Goal: Information Seeking & Learning: Learn about a topic

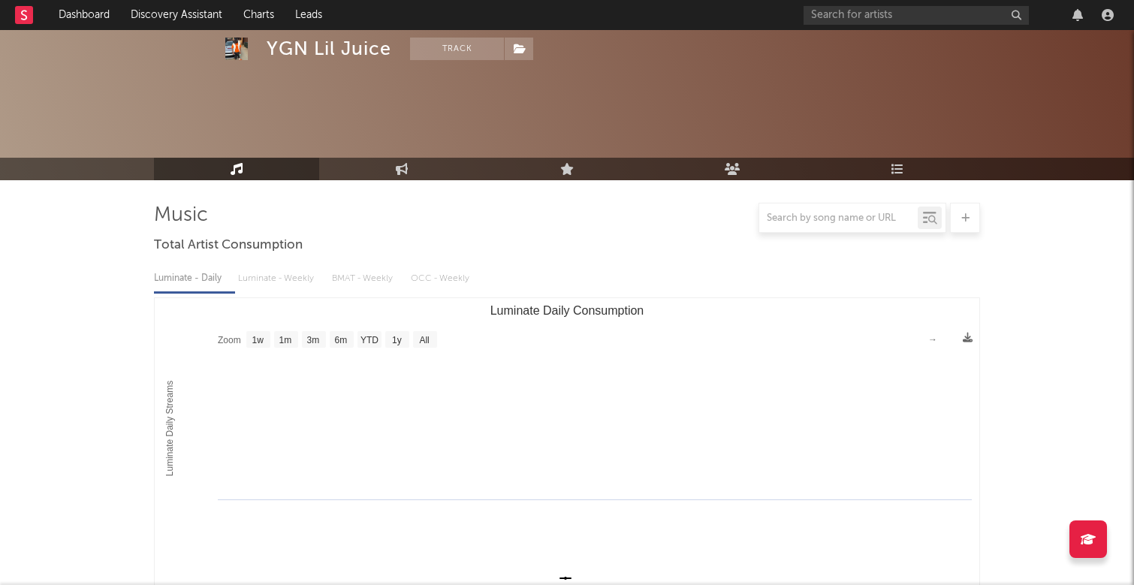
select select "1w"
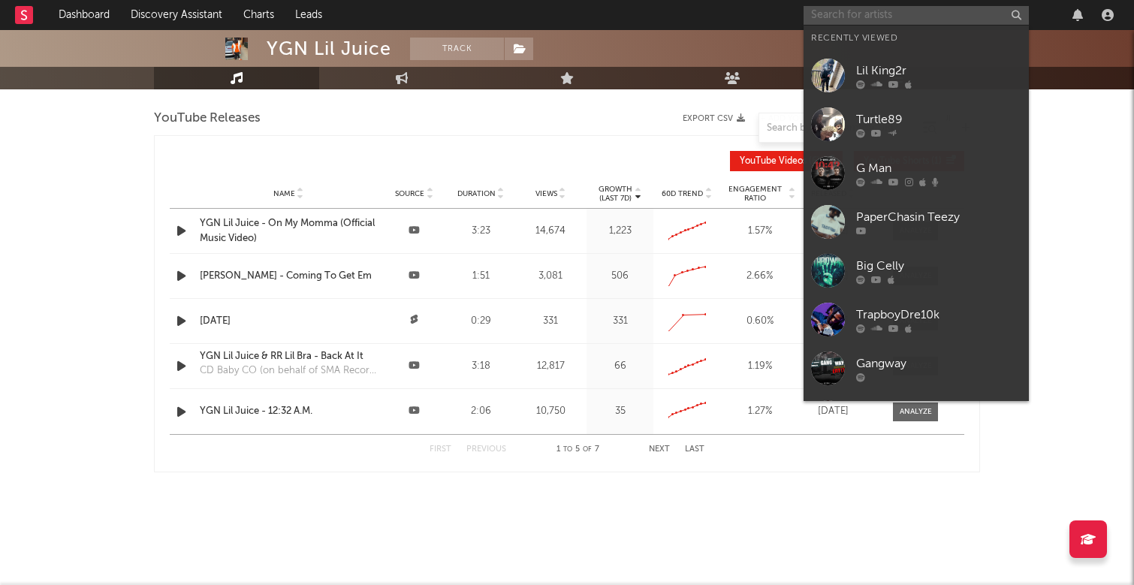
click at [905, 17] on input "text" at bounding box center [915, 15] width 225 height 19
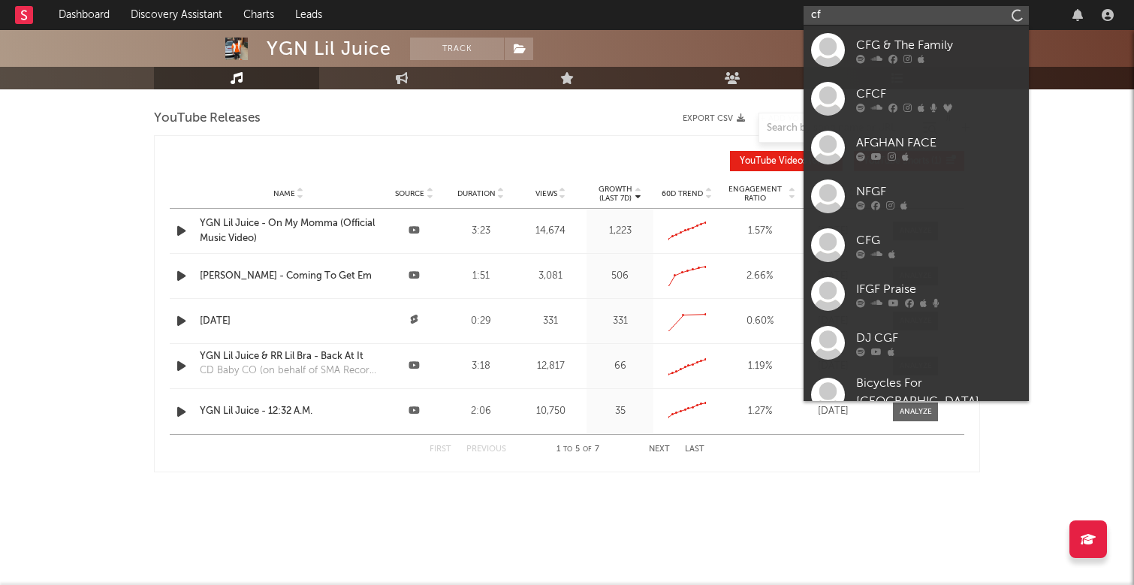
type input "c"
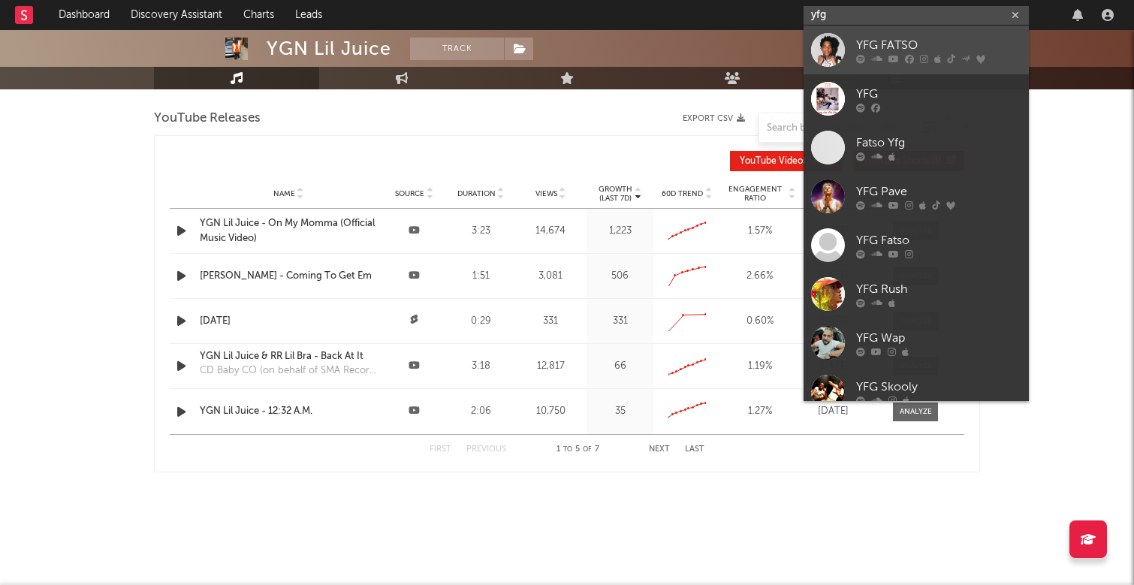
type input "yfg"
click at [987, 46] on div "YFG FATSO" at bounding box center [938, 45] width 165 height 18
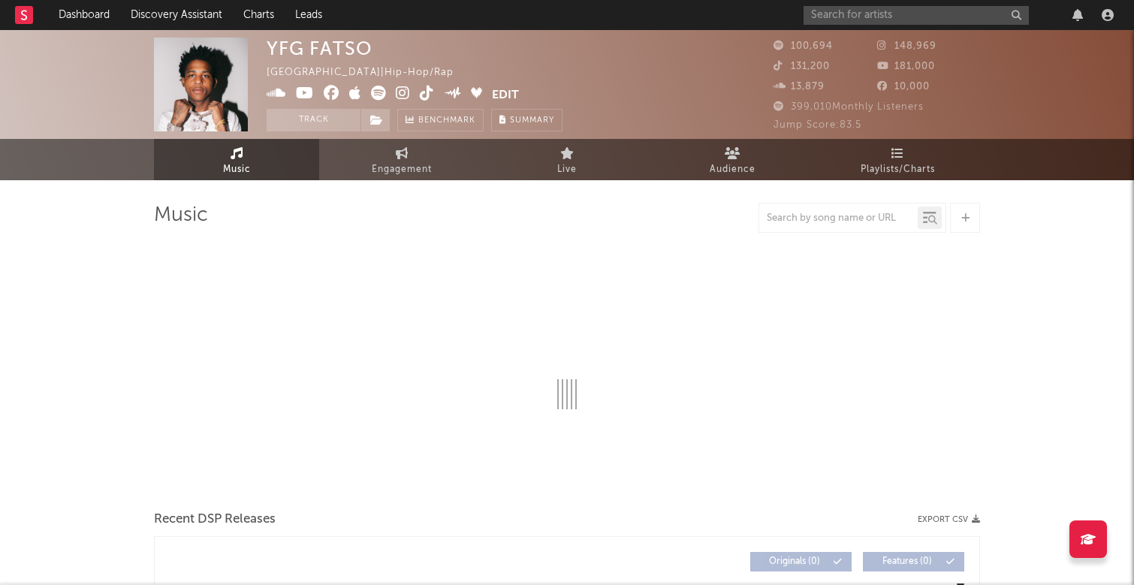
select select "6m"
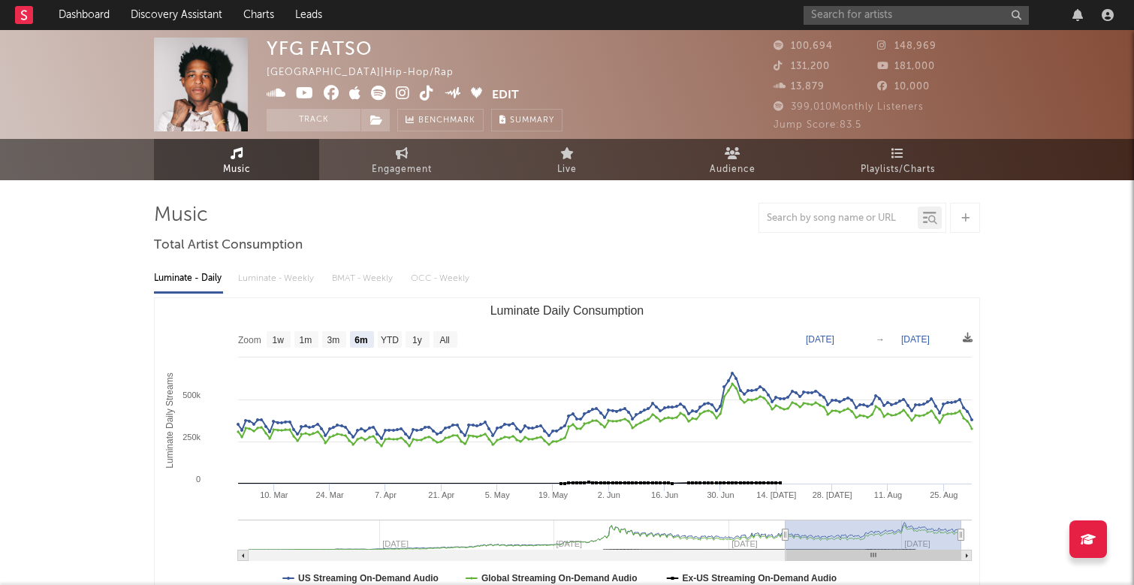
scroll to position [-1, 0]
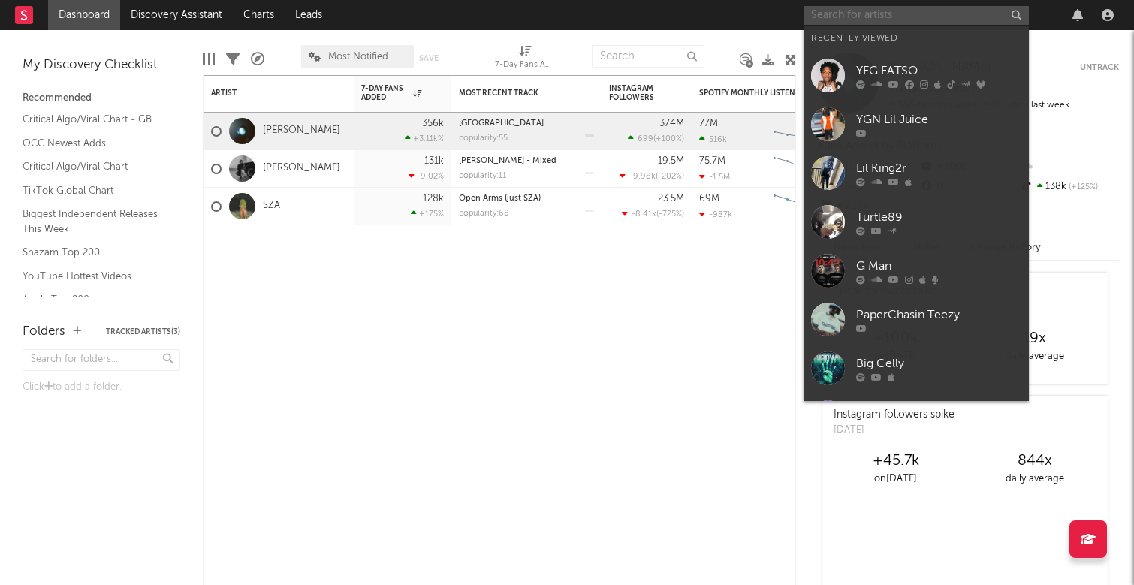
click at [892, 12] on input "text" at bounding box center [915, 15] width 225 height 19
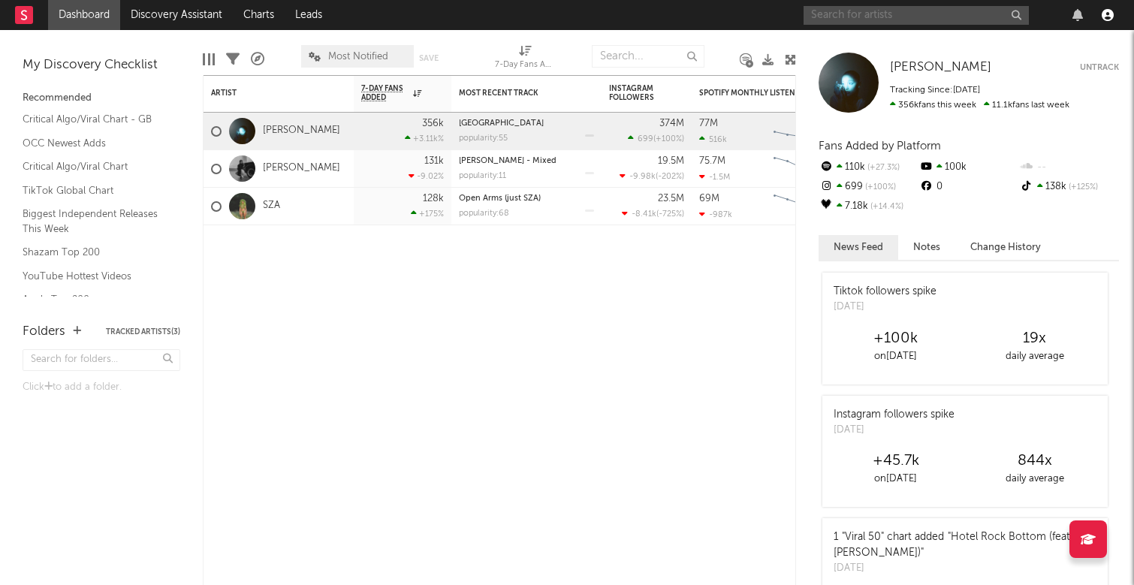
click at [1109, 20] on icon "button" at bounding box center [1107, 15] width 12 height 12
click at [954, 22] on input "text" at bounding box center [915, 15] width 225 height 19
click at [888, 14] on input "text" at bounding box center [915, 15] width 225 height 19
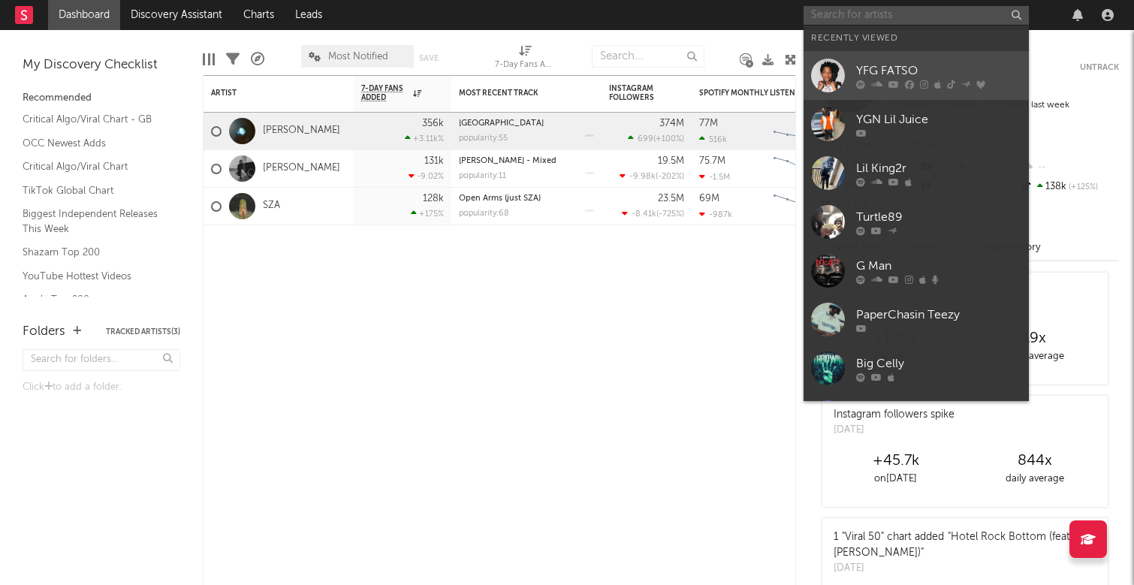
type input "l"
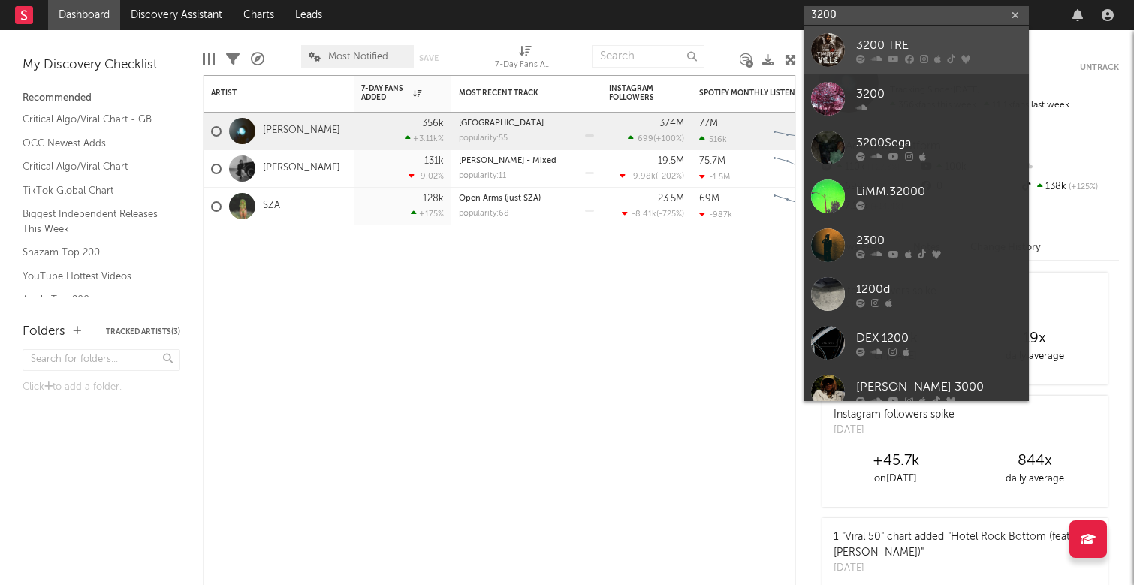
type input "3200"
click at [924, 36] on div "3200 TRE" at bounding box center [938, 45] width 165 height 18
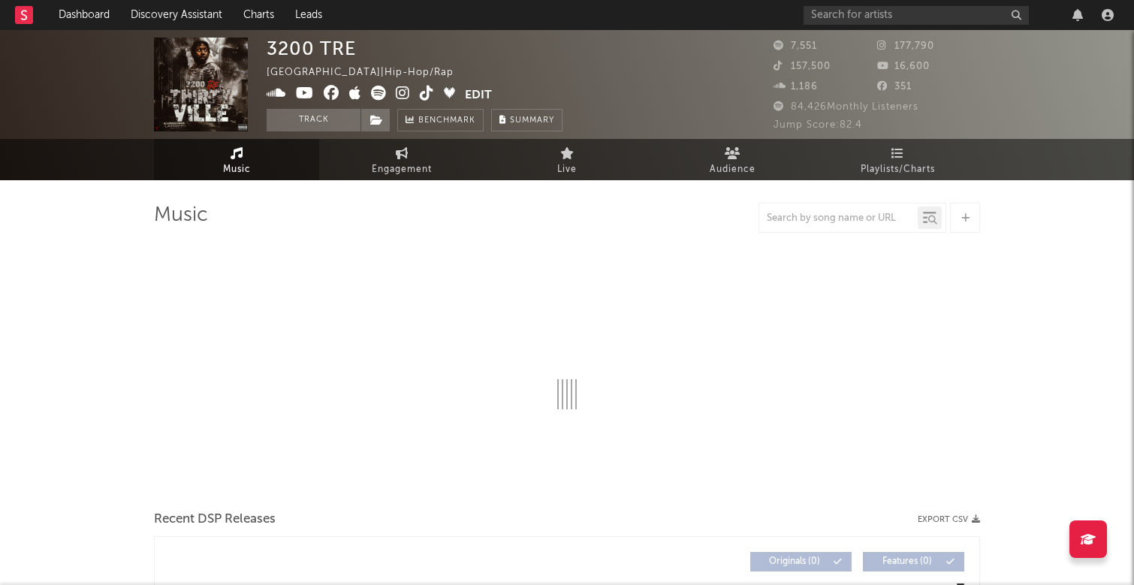
select select "6m"
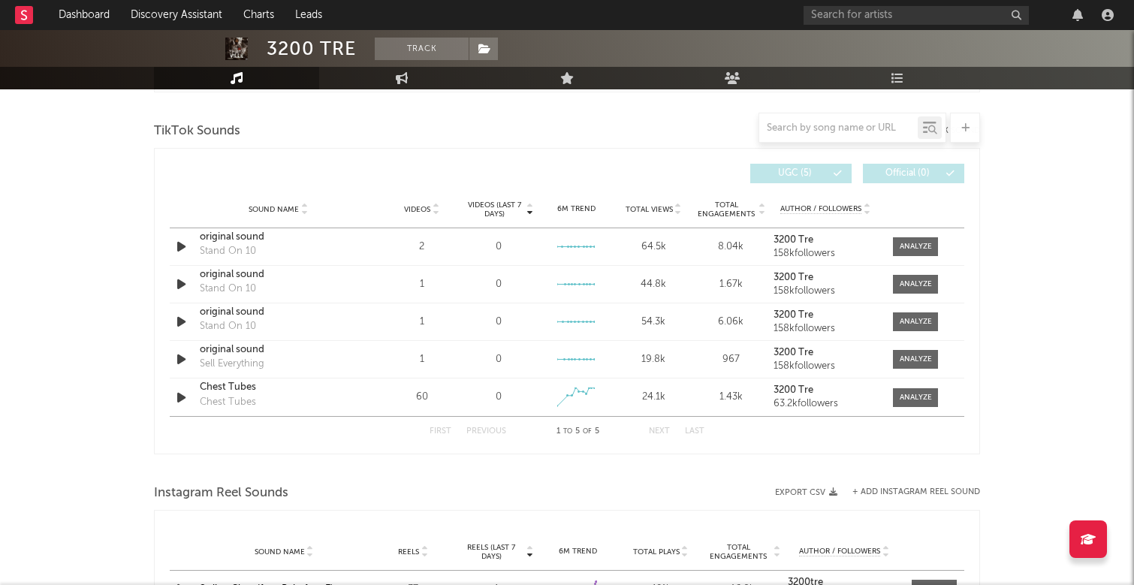
scroll to position [1005, 0]
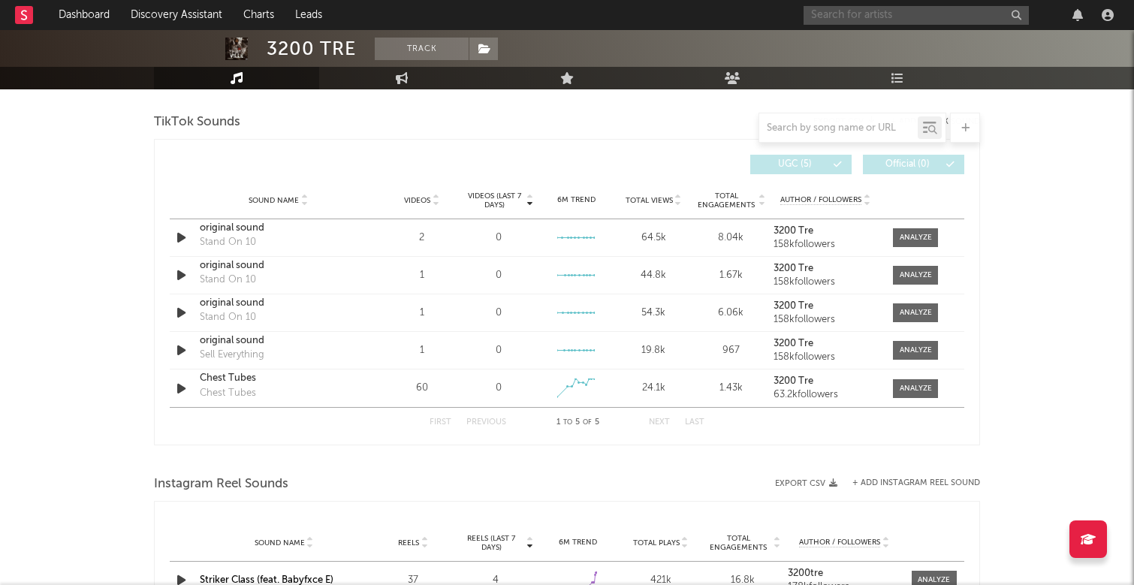
click at [883, 14] on input "text" at bounding box center [915, 15] width 225 height 19
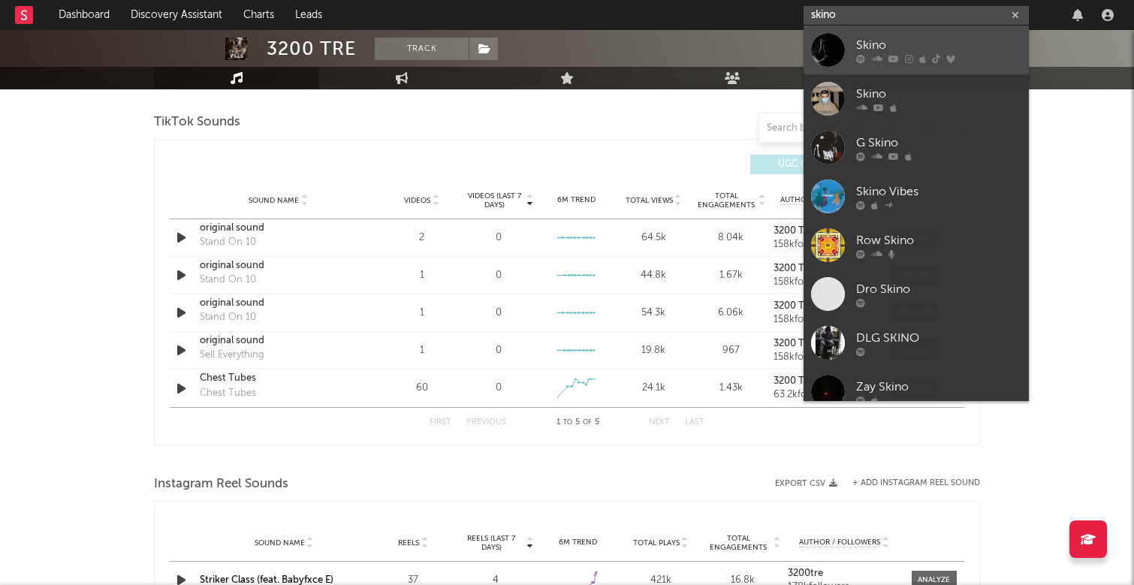
type input "skin"
click at [907, 45] on div "Skino" at bounding box center [938, 45] width 165 height 18
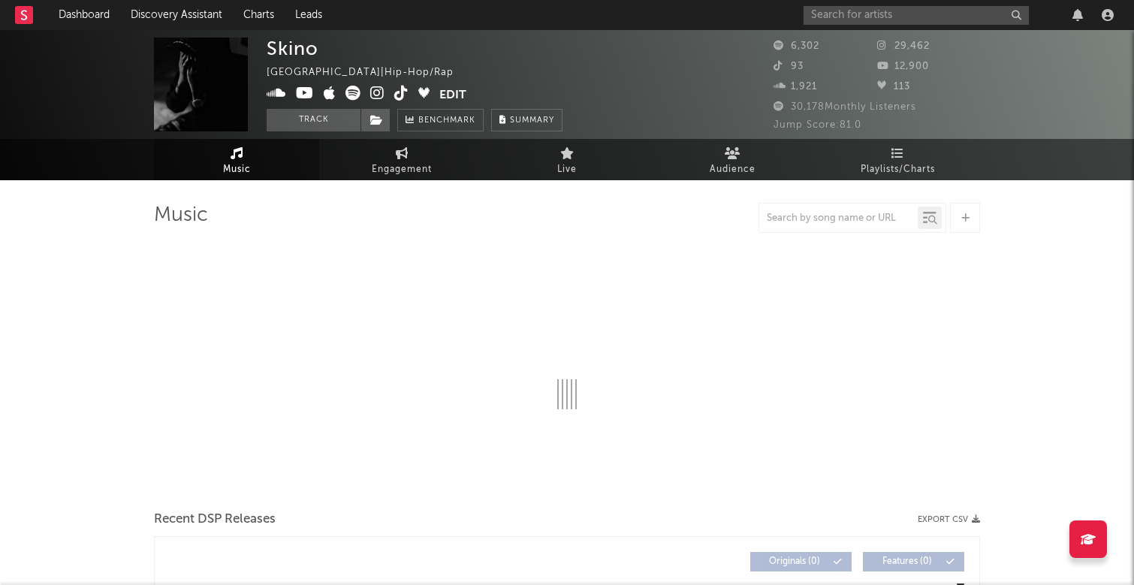
select select "6m"
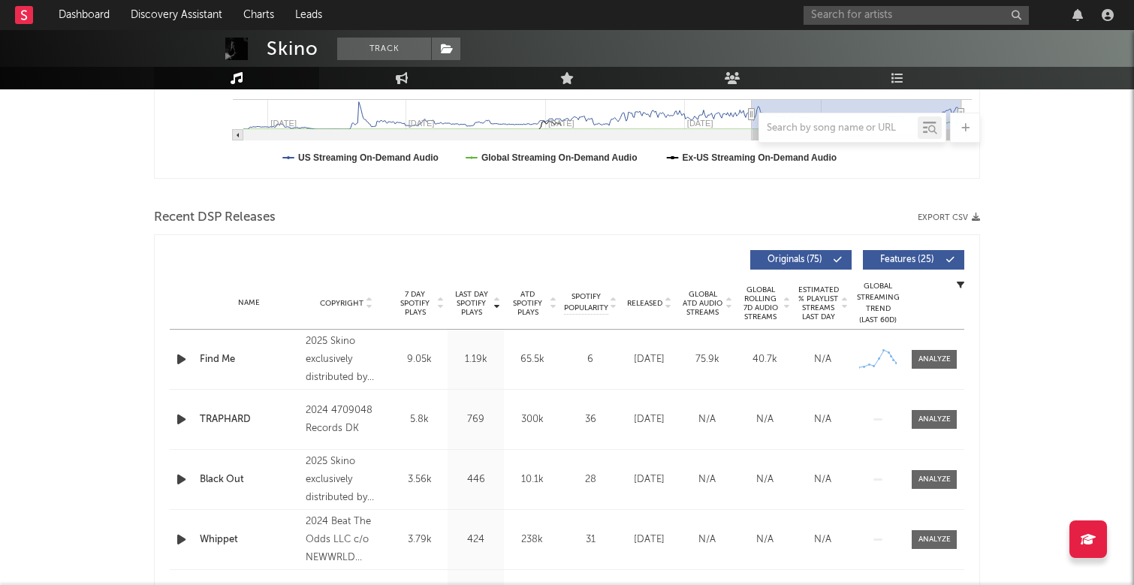
scroll to position [420, 0]
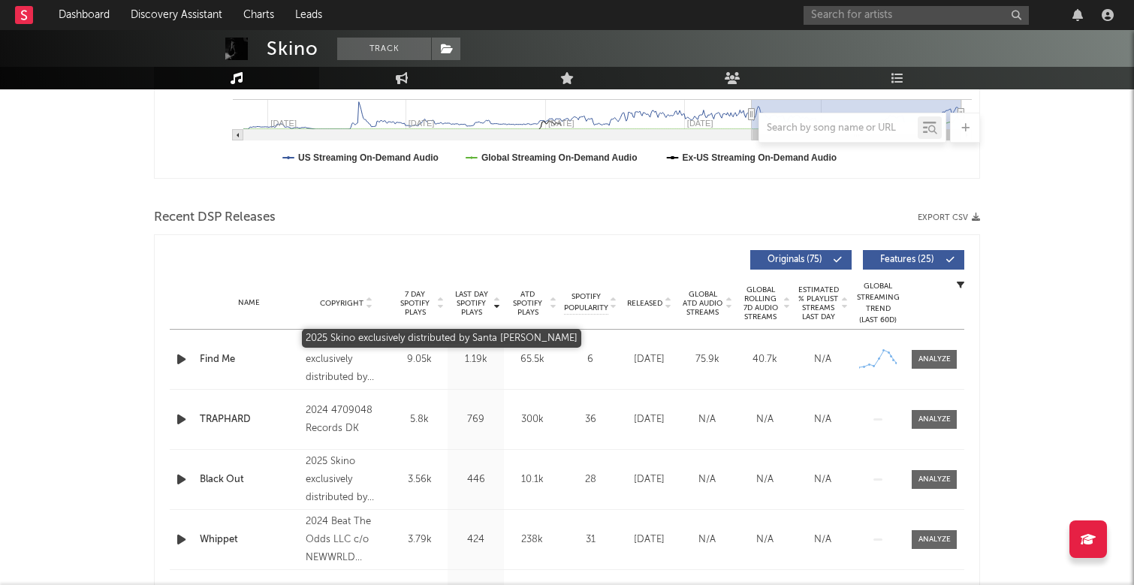
click at [345, 378] on div "2025 Skino exclusively distributed by Santa [PERSON_NAME]" at bounding box center [347, 360] width 82 height 54
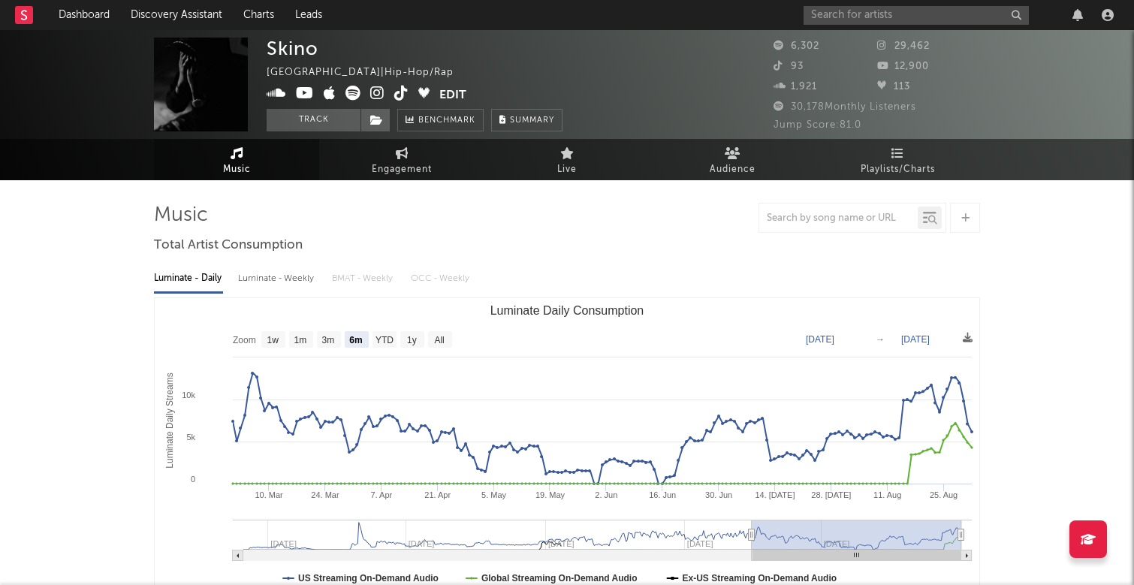
scroll to position [0, 0]
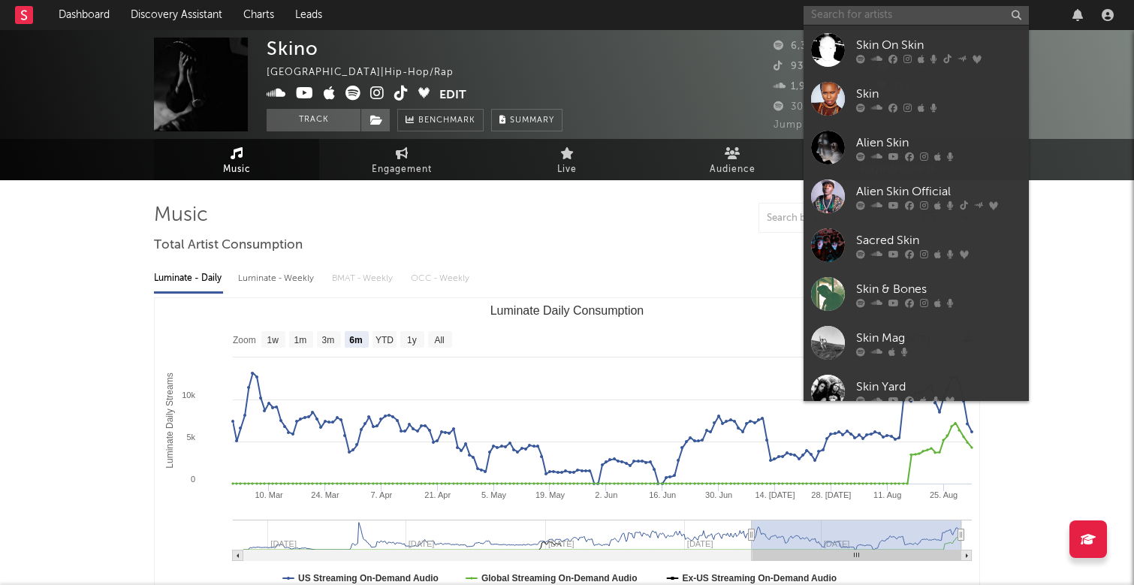
click at [913, 22] on input "text" at bounding box center [915, 15] width 225 height 19
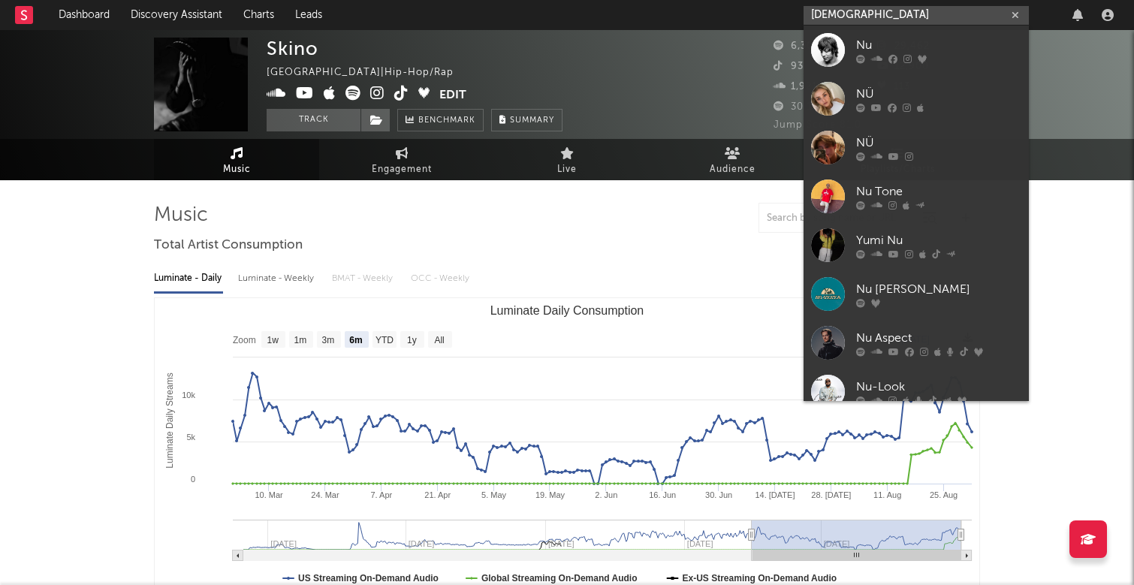
type input "[DEMOGRAPHIC_DATA]"
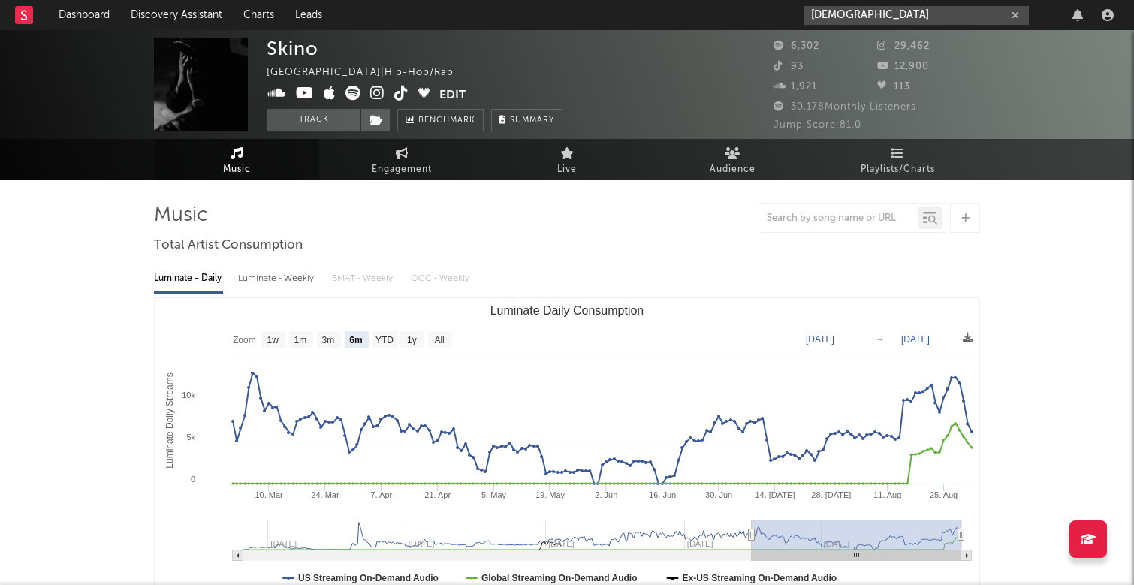
click at [1017, 13] on icon "button" at bounding box center [1015, 16] width 8 height 10
paste input "[URL][DOMAIN_NAME]"
type input "[URL][DOMAIN_NAME]"
click at [1013, 11] on icon "button" at bounding box center [1015, 16] width 8 height 10
paste input "[URL][DOMAIN_NAME]"
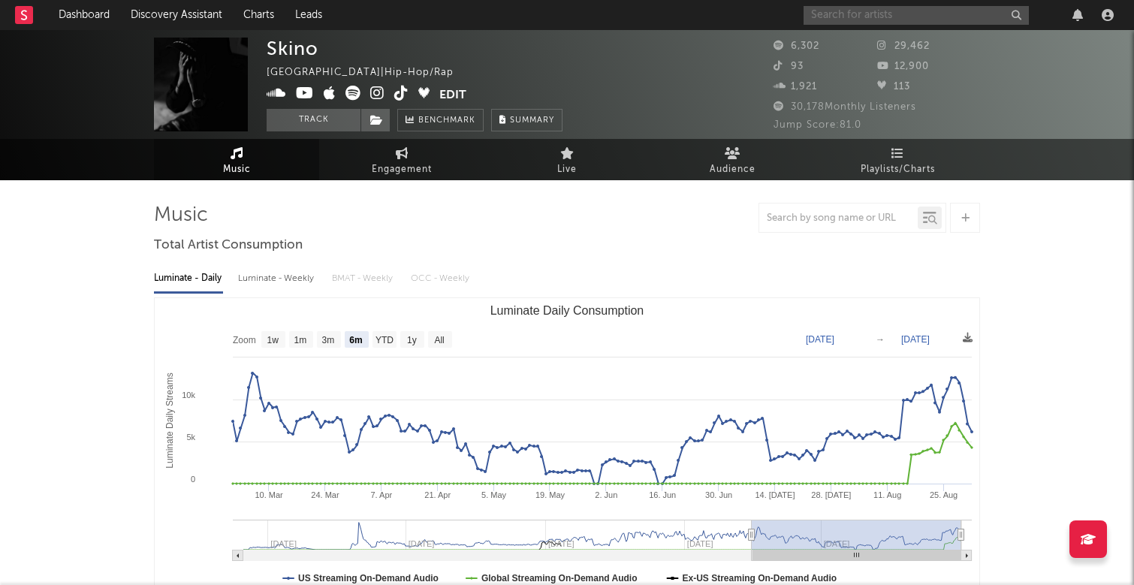
type input "[URL][DOMAIN_NAME]"
click at [1014, 11] on icon "button" at bounding box center [1015, 16] width 8 height 10
click at [929, 9] on input "text" at bounding box center [915, 15] width 225 height 19
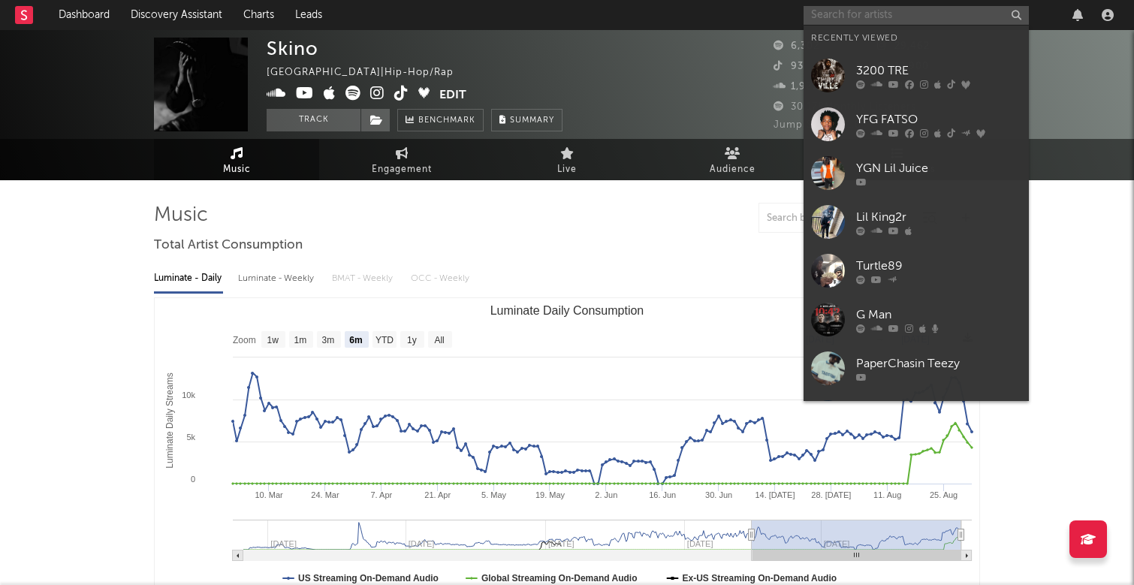
paste input "[URL][DOMAIN_NAME]"
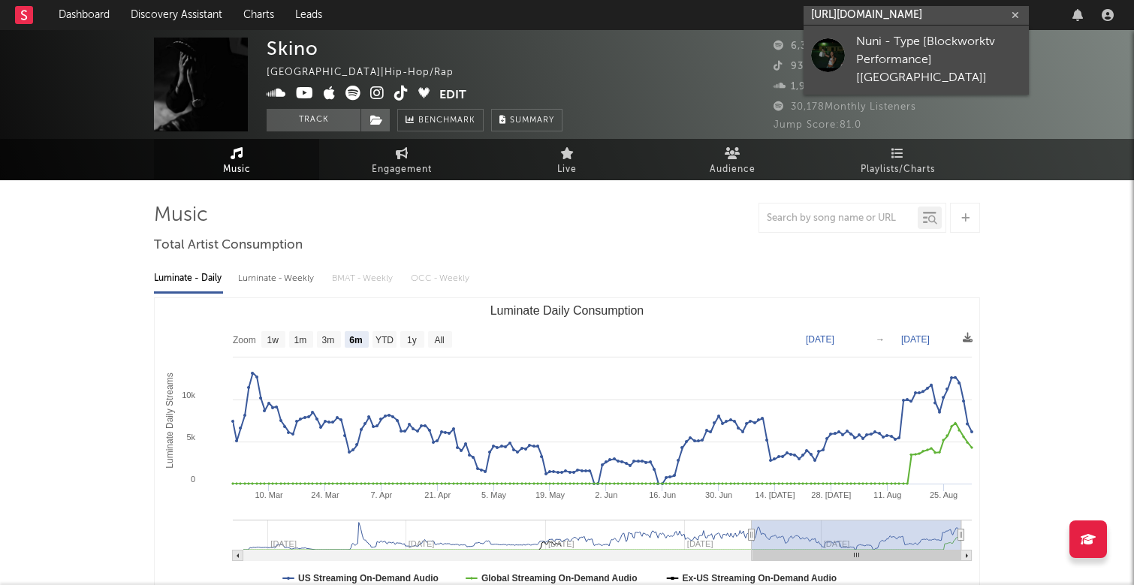
type input "[URL][DOMAIN_NAME]"
click at [927, 60] on div "Nuni - Type [Blockworktv Performance] [[GEOGRAPHIC_DATA]]" at bounding box center [938, 60] width 165 height 54
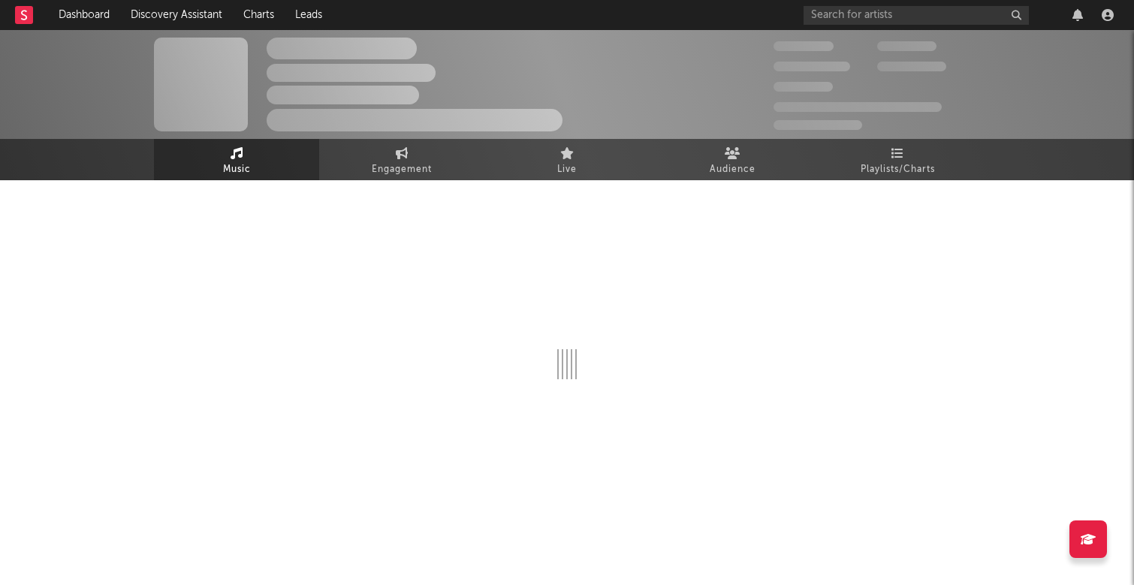
select select "1w"
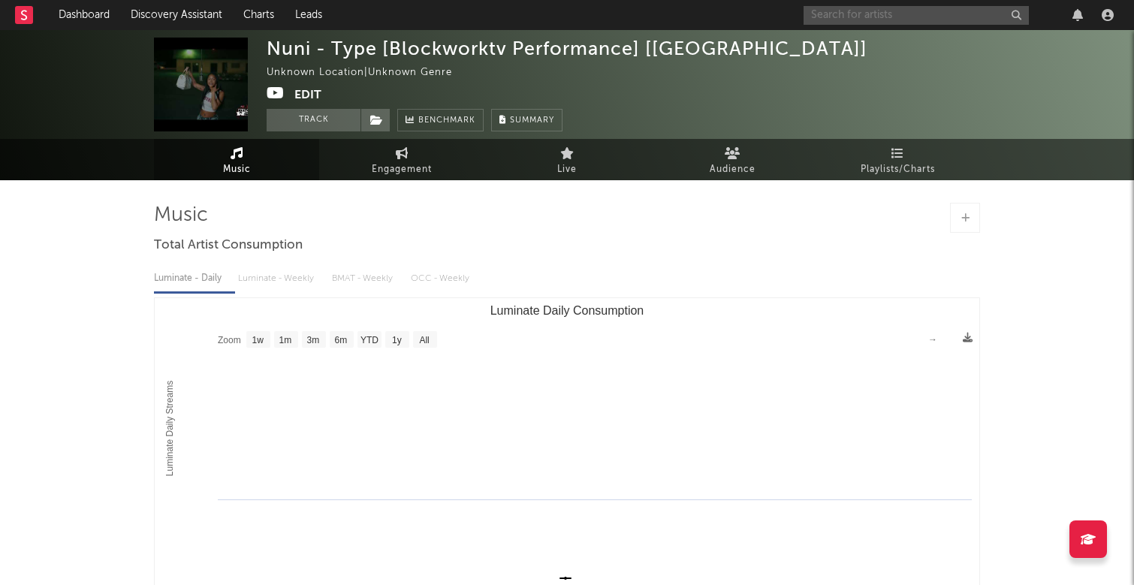
click at [902, 14] on input "text" at bounding box center [915, 15] width 225 height 19
click at [924, 16] on input "text" at bounding box center [915, 15] width 225 height 19
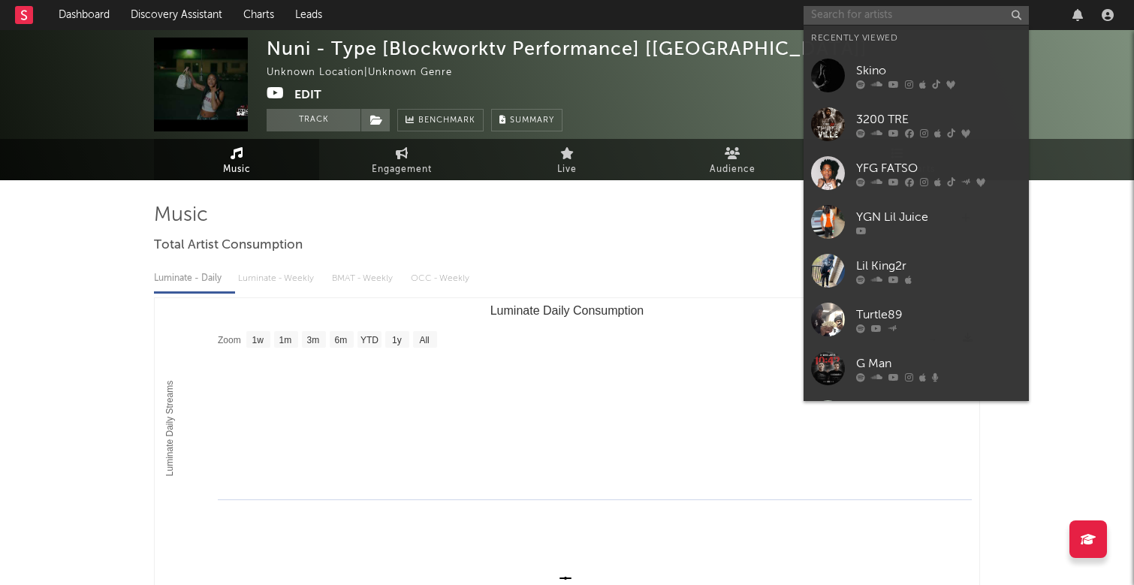
paste input "[URL][DOMAIN_NAME]"
type input "[URL][DOMAIN_NAME]"
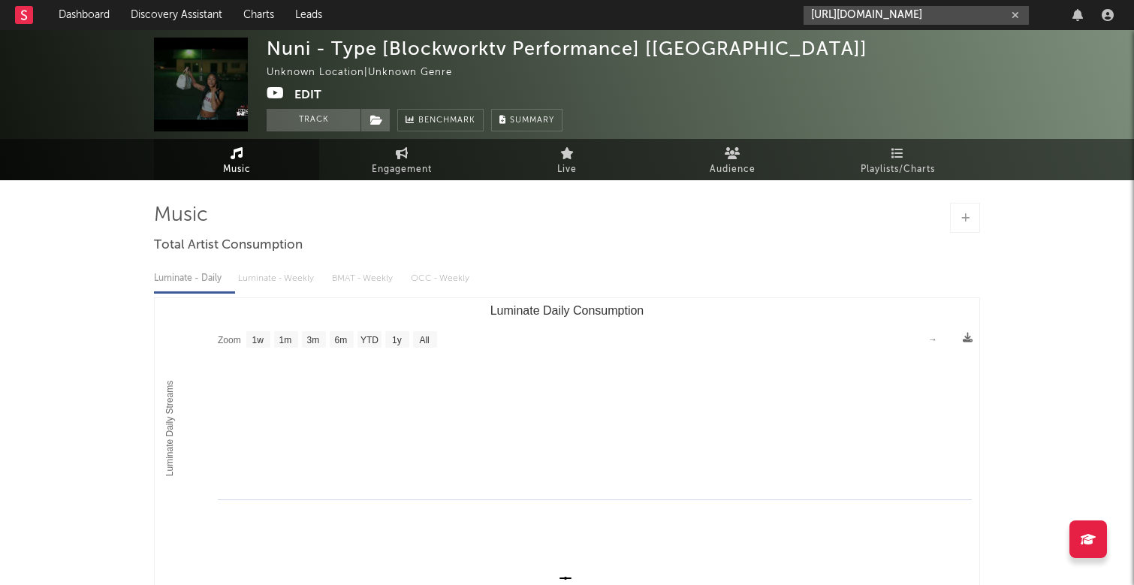
click at [1019, 14] on button "button" at bounding box center [1015, 15] width 12 height 14
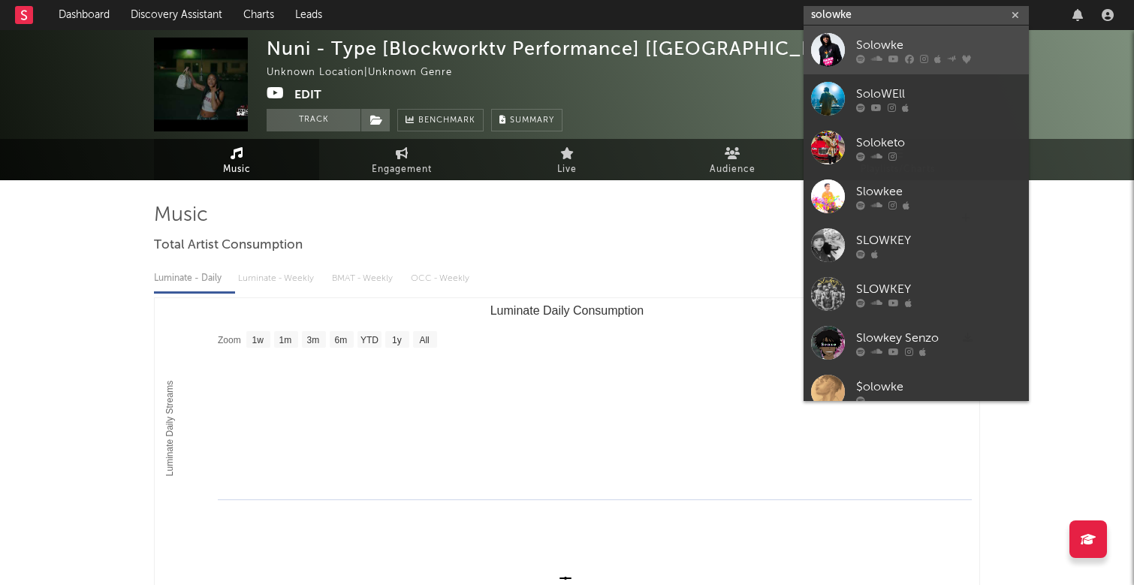
type input "solowke"
click at [974, 44] on div "Solowke" at bounding box center [938, 45] width 165 height 18
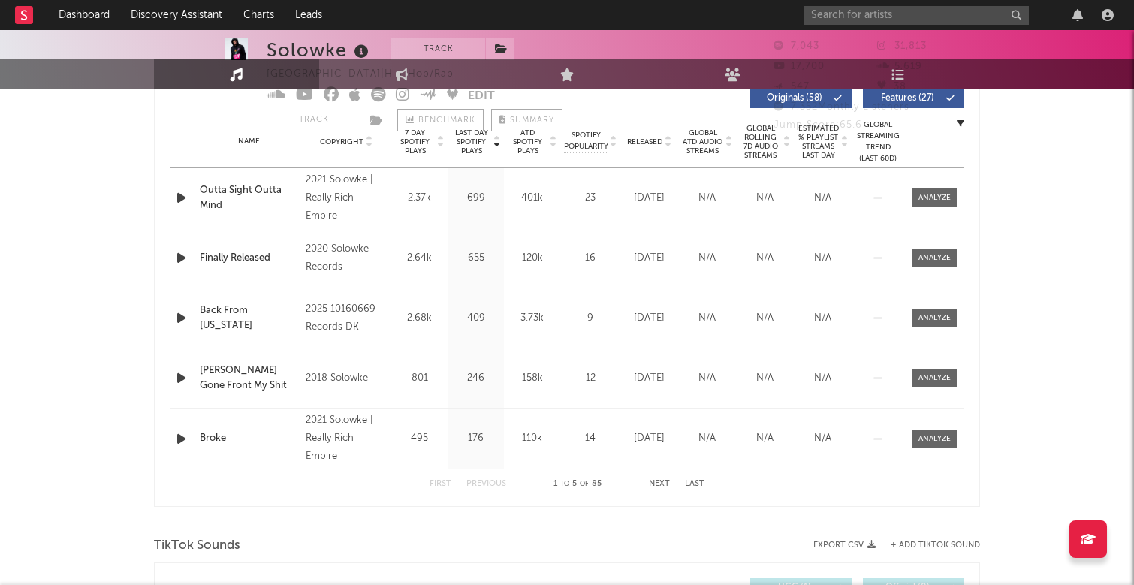
select select "6m"
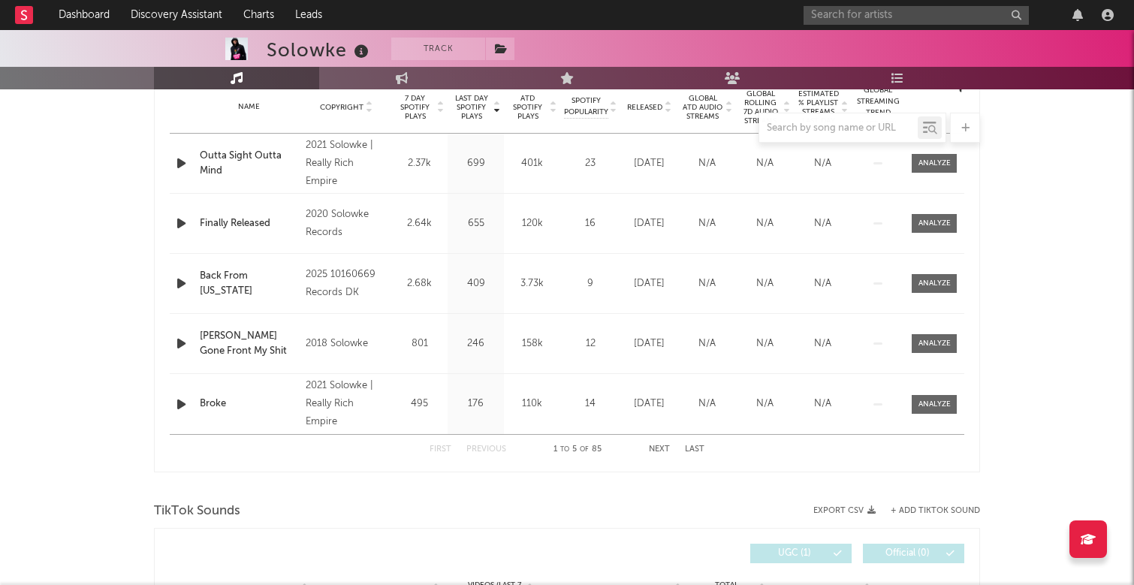
scroll to position [505, 0]
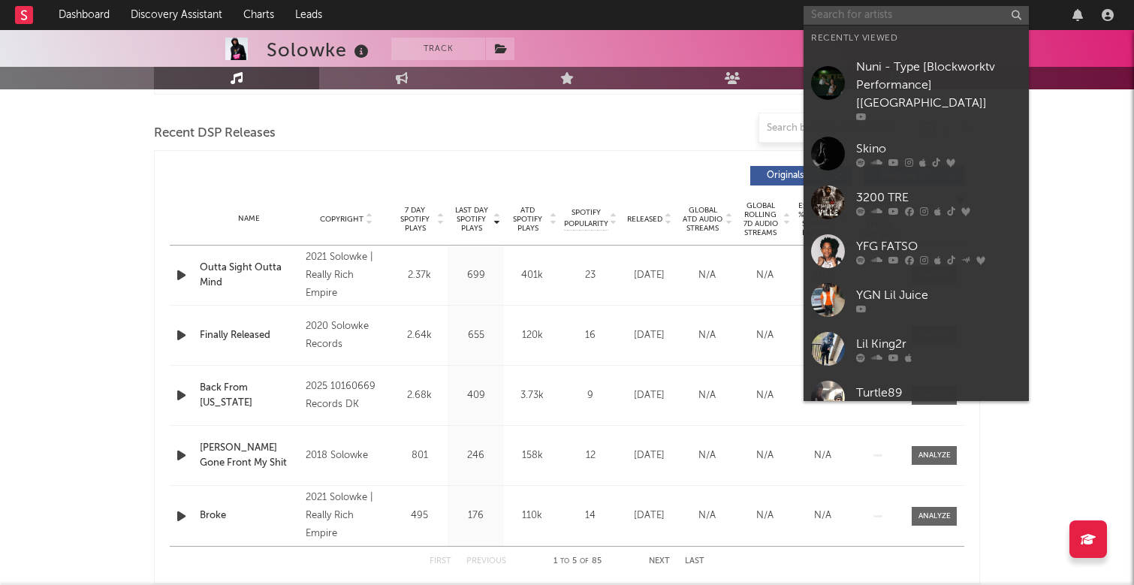
click at [924, 6] on input "text" at bounding box center [915, 15] width 225 height 19
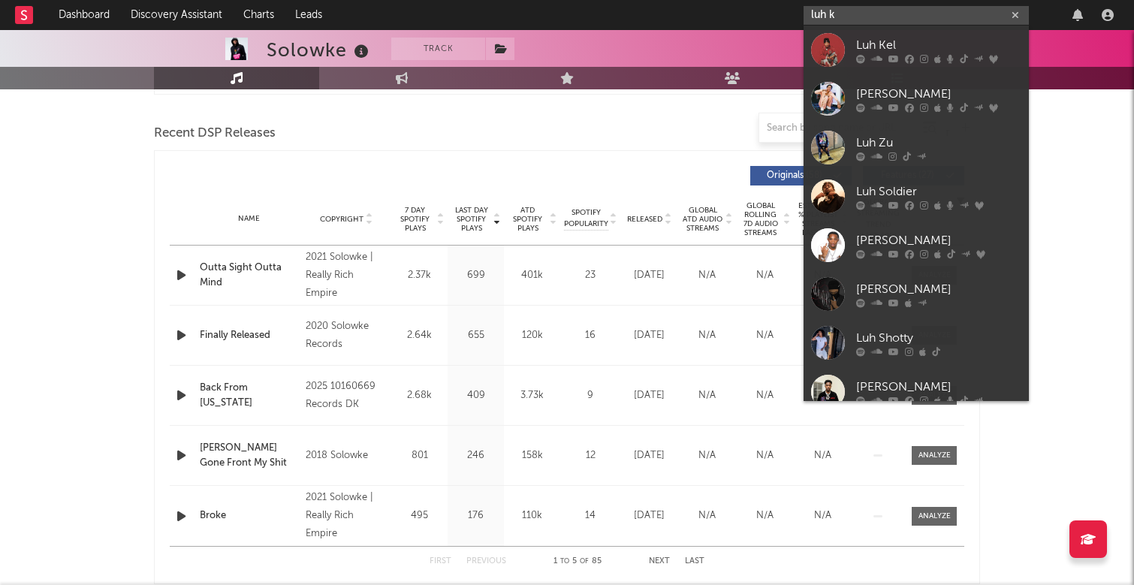
type input "[PERSON_NAME]"
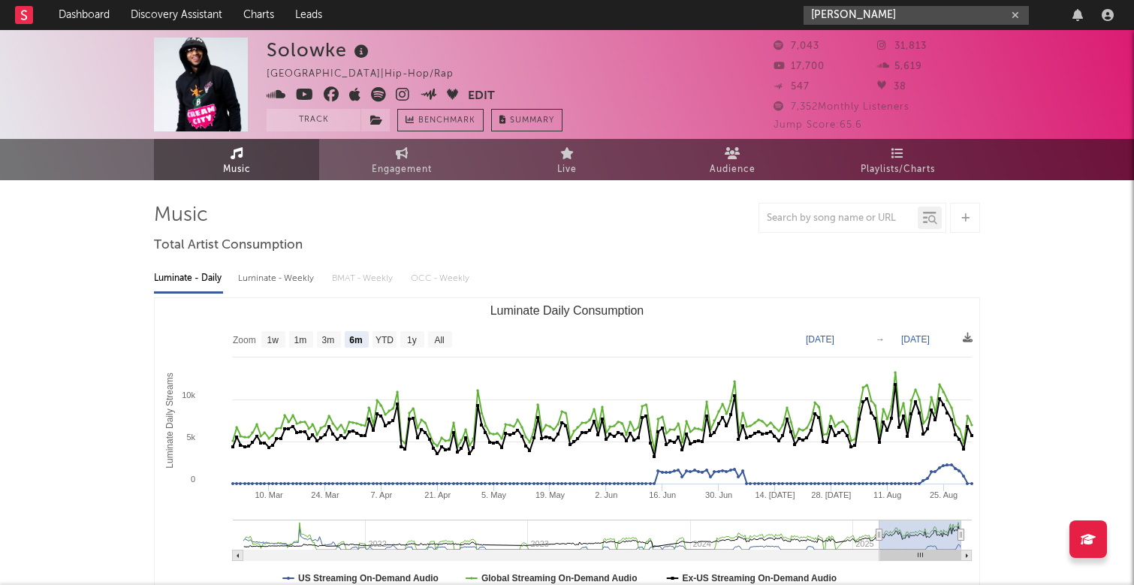
scroll to position [0, 0]
click at [1016, 11] on icon "button" at bounding box center [1015, 16] width 8 height 10
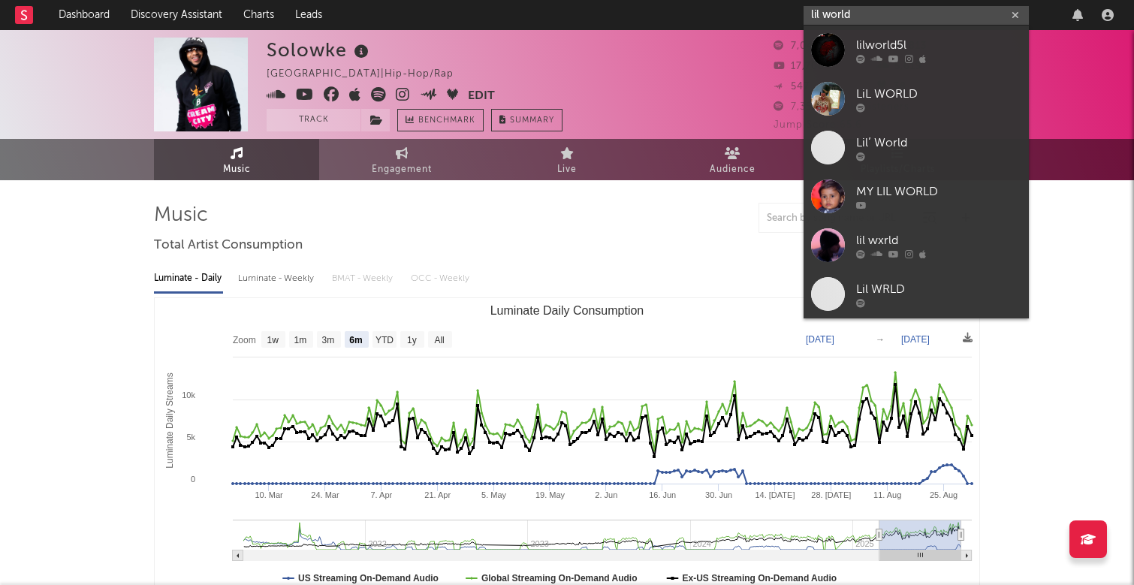
type input "lil world"
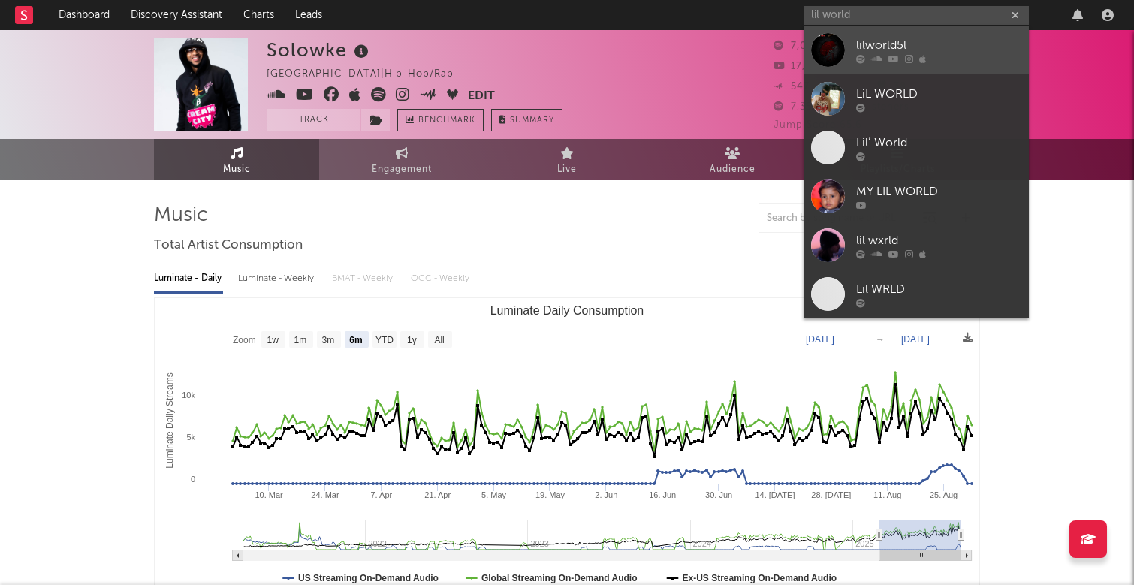
drag, startPoint x: 1016, startPoint y: 11, endPoint x: 989, endPoint y: 63, distance: 58.4
click at [989, 63] on div at bounding box center [938, 58] width 165 height 9
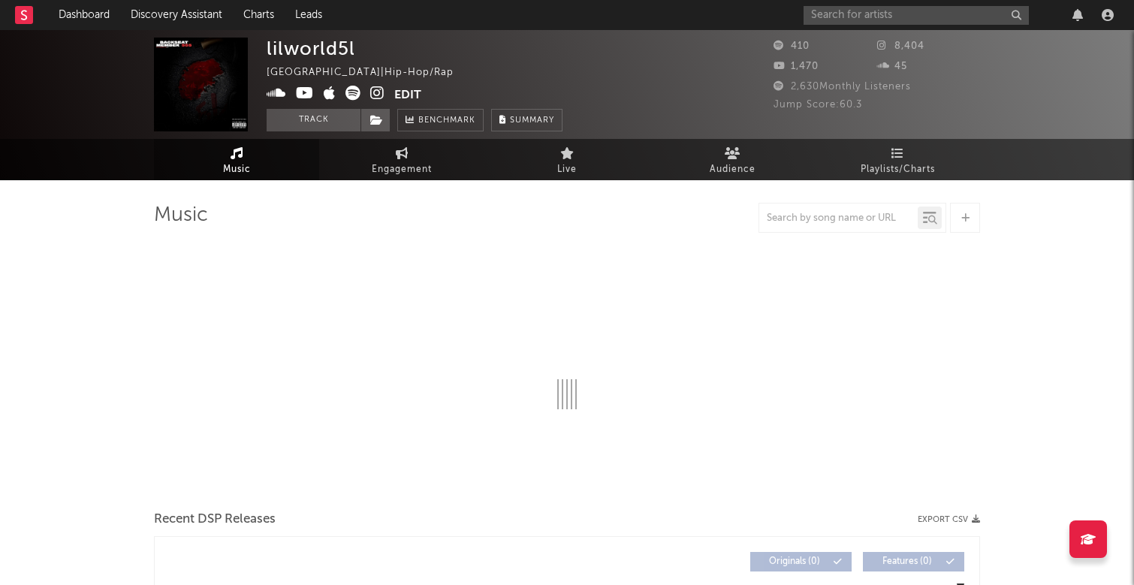
select select "6m"
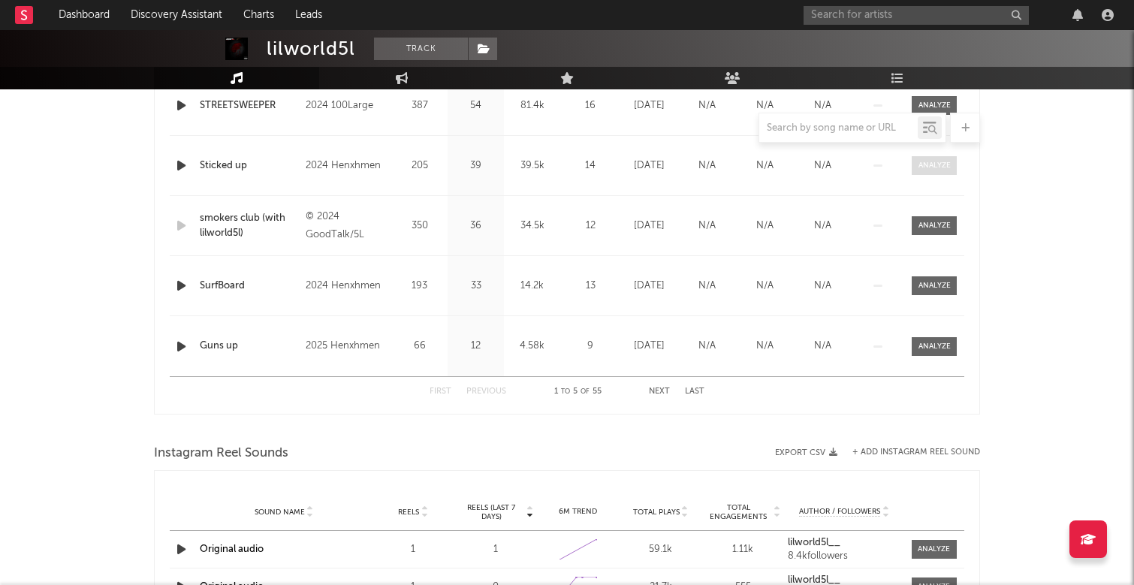
scroll to position [665, 0]
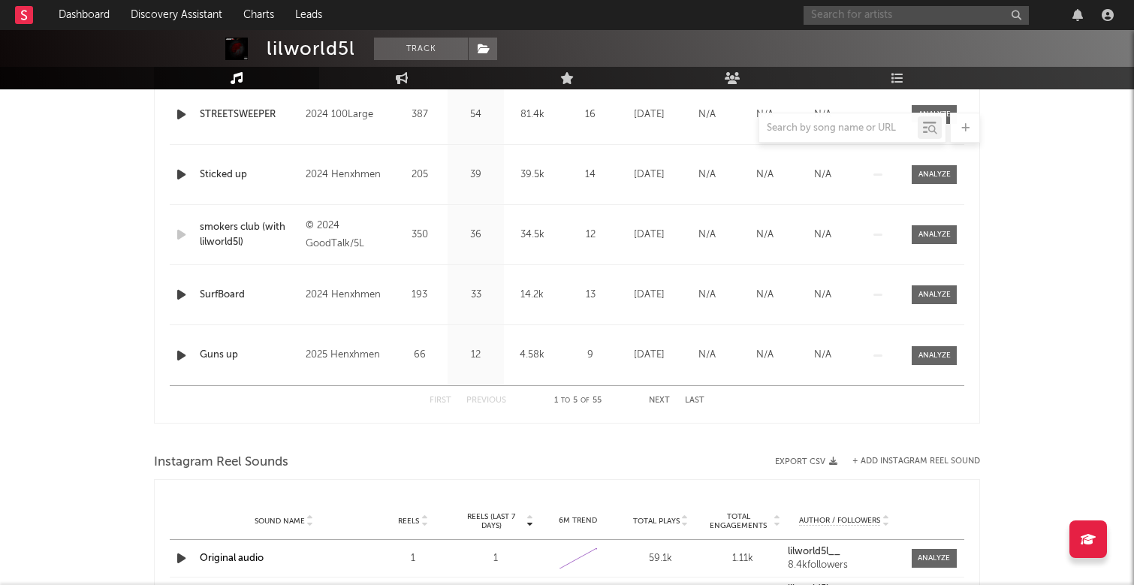
click at [935, 20] on input "text" at bounding box center [915, 15] width 225 height 19
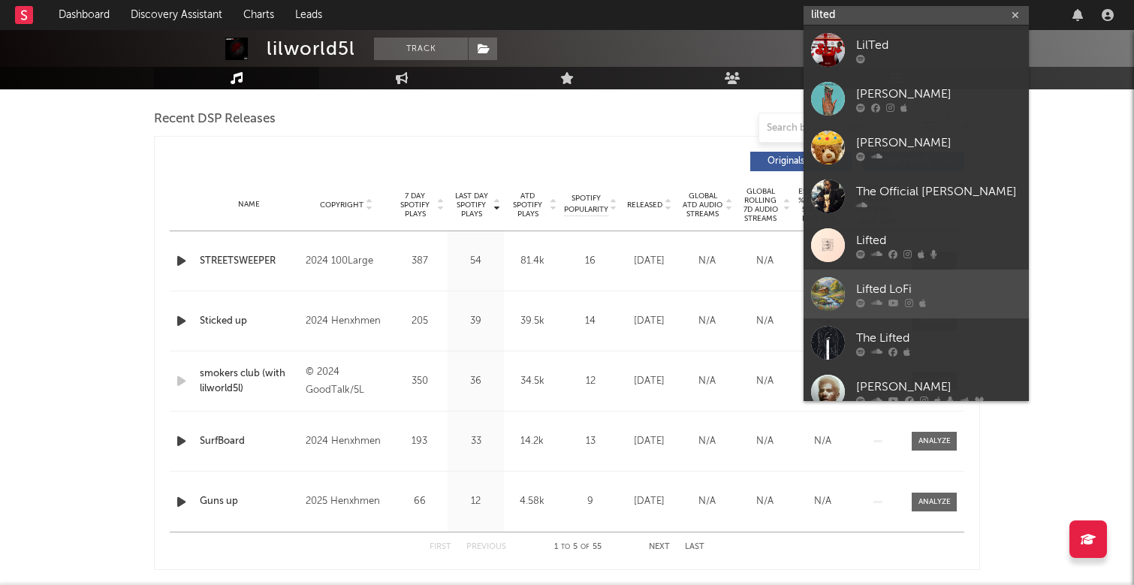
scroll to position [495, 0]
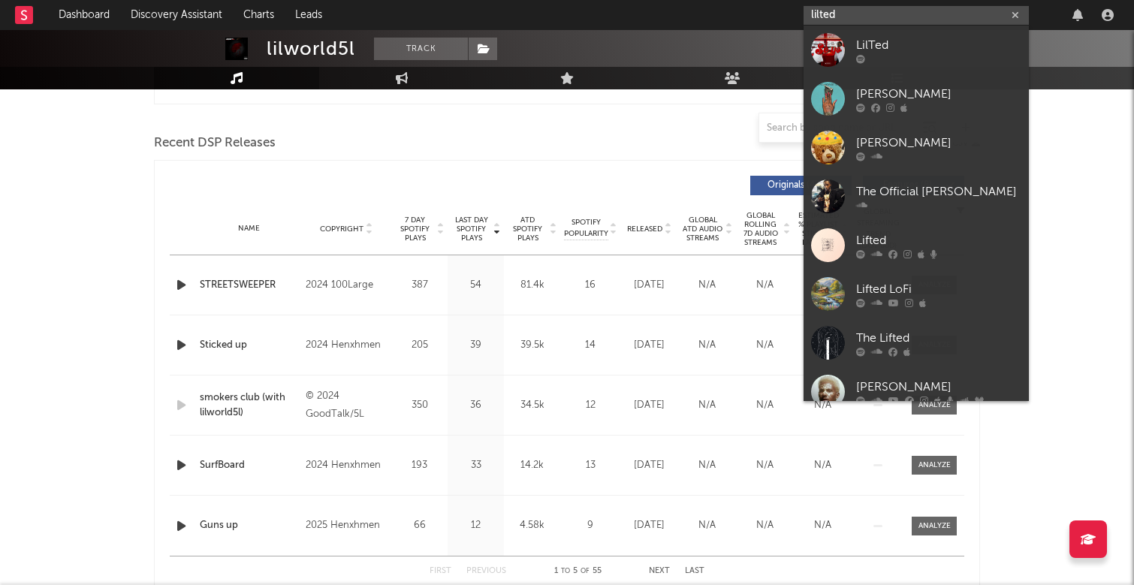
click at [821, 15] on input "lilted" at bounding box center [915, 15] width 225 height 19
type input "lilred"
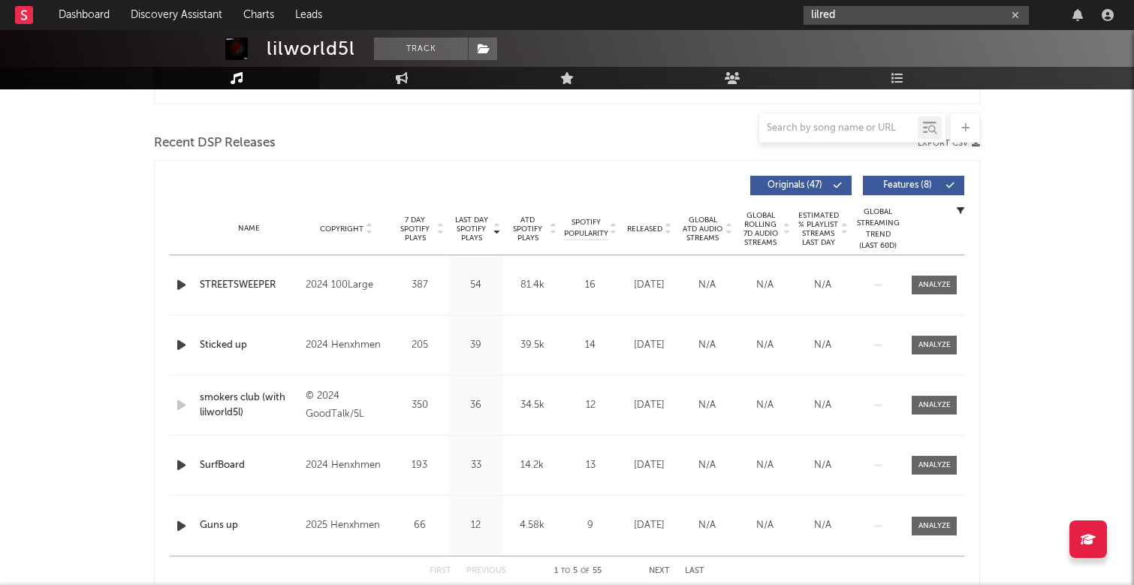
click at [888, 20] on input "lilred" at bounding box center [915, 15] width 225 height 19
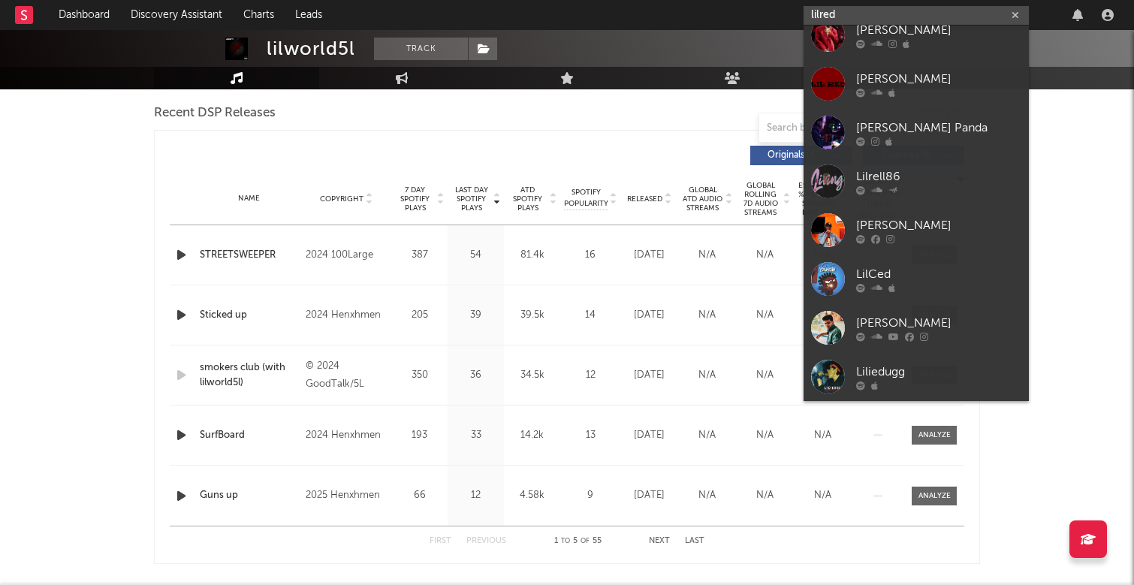
scroll to position [527, 0]
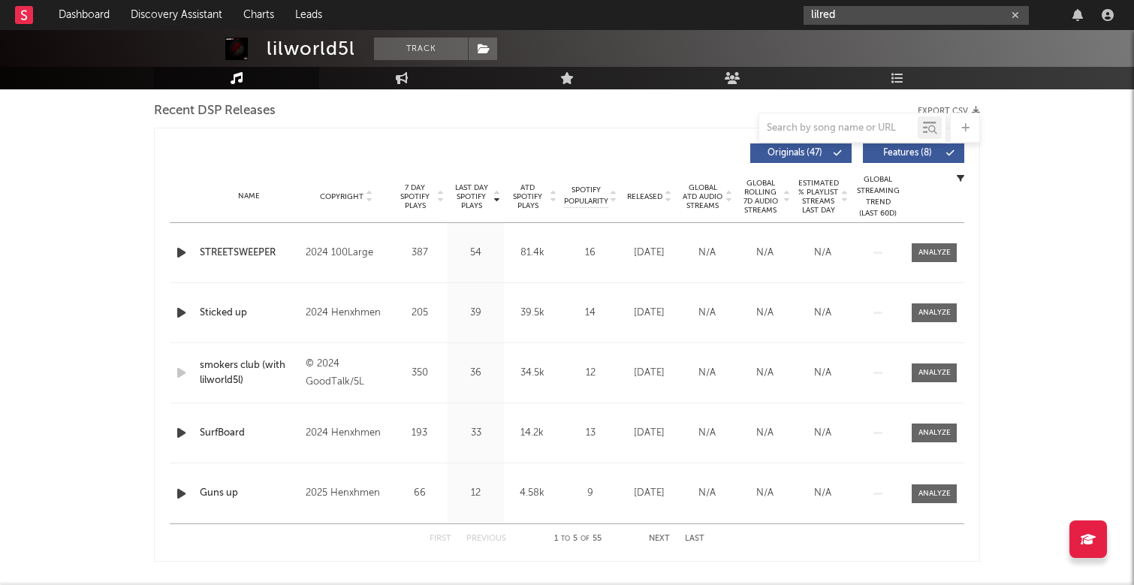
click at [1019, 13] on button "button" at bounding box center [1015, 15] width 12 height 14
paste input "[URL][DOMAIN_NAME]"
type input "[URL][DOMAIN_NAME]"
click at [925, 50] on div "LilRed - Topic" at bounding box center [938, 50] width 165 height 18
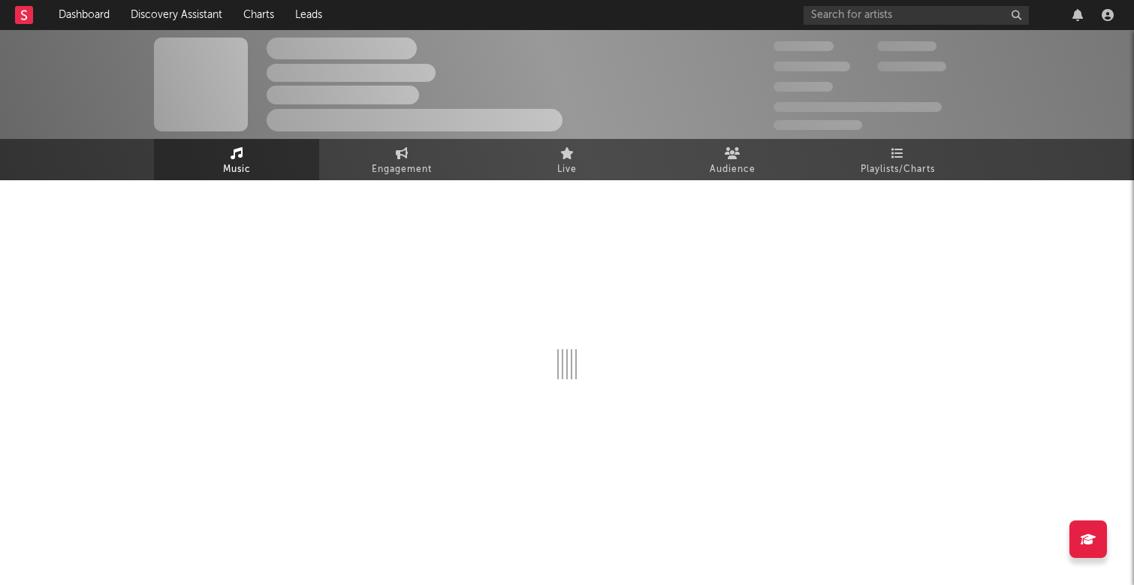
select select "1w"
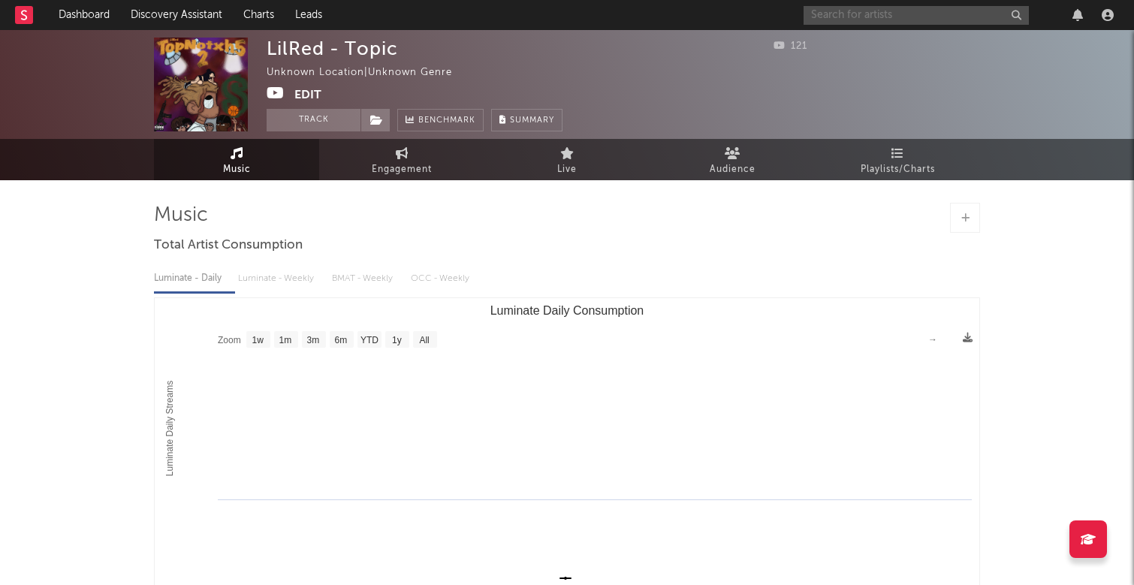
click at [856, 13] on input "text" at bounding box center [915, 15] width 225 height 19
click at [282, 94] on icon at bounding box center [276, 93] width 18 height 15
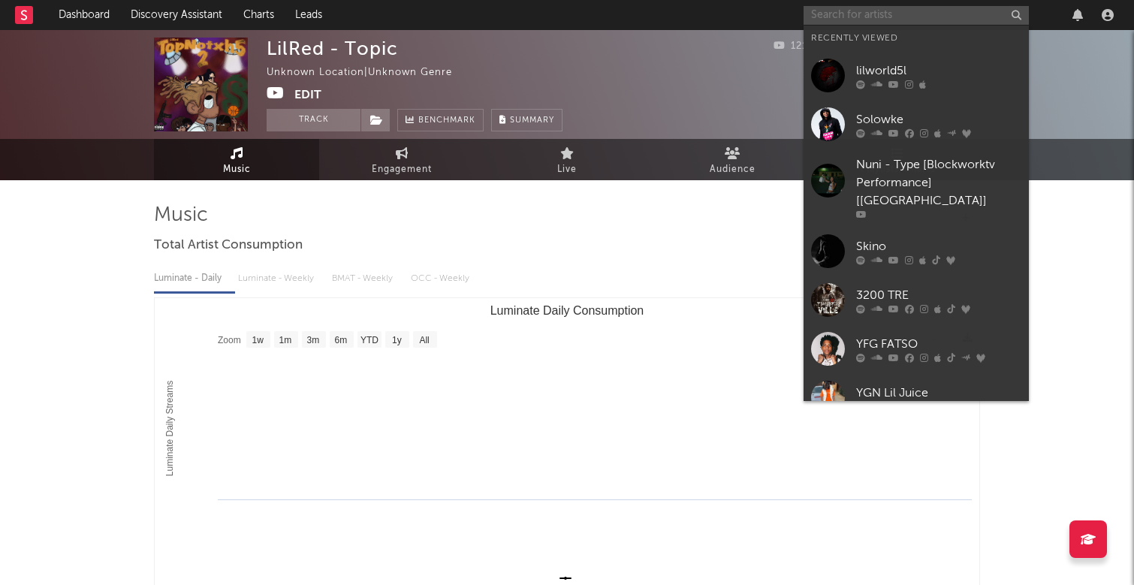
click at [897, 17] on input "text" at bounding box center [915, 15] width 225 height 19
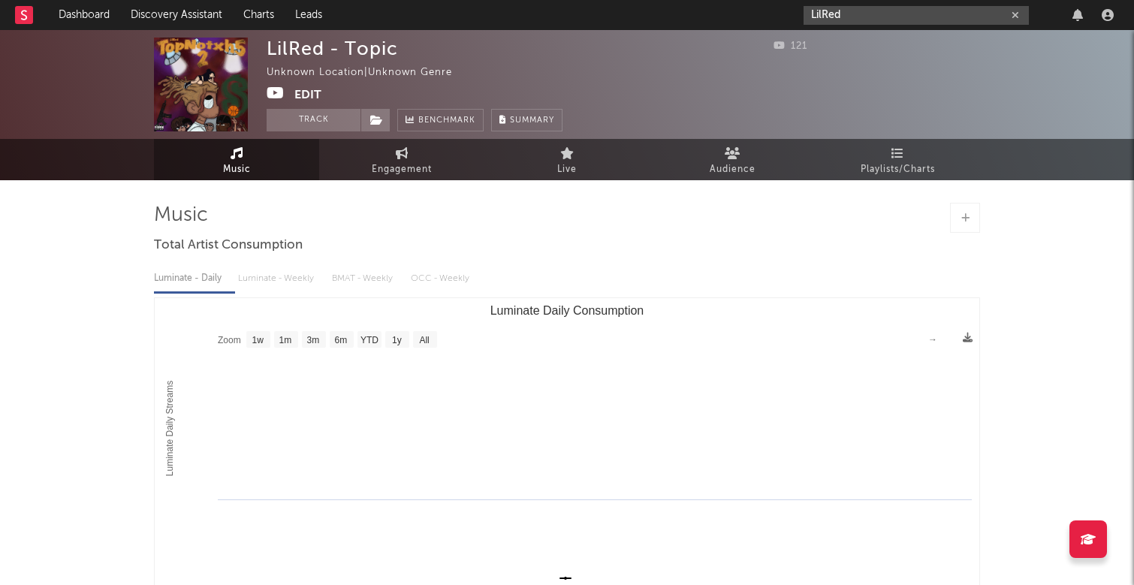
drag, startPoint x: 891, startPoint y: 13, endPoint x: 822, endPoint y: 12, distance: 69.1
click at [822, 12] on input "LilRed" at bounding box center [915, 15] width 225 height 19
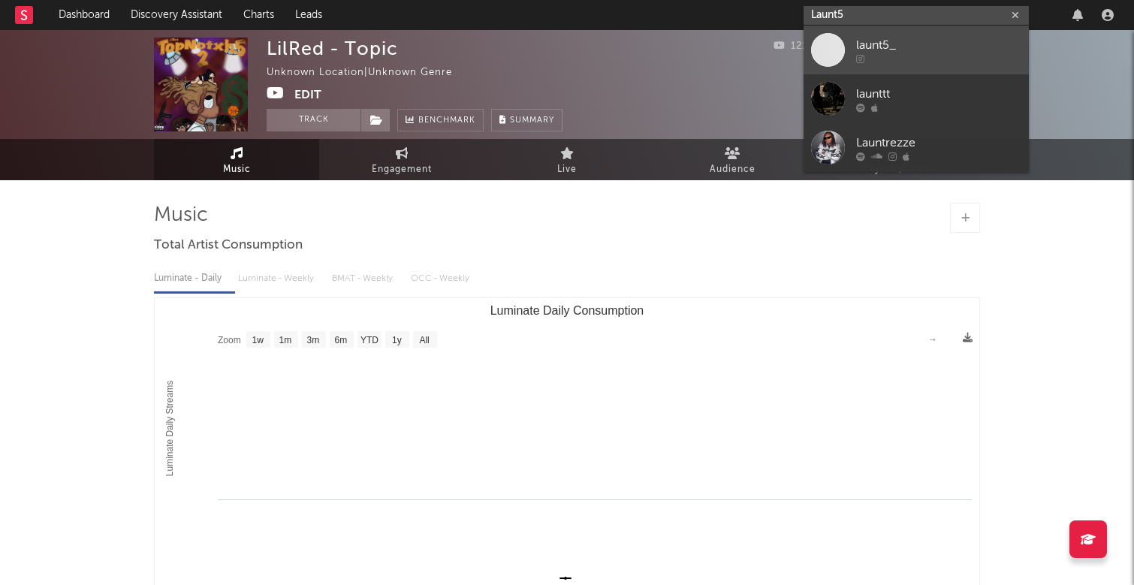
type input "Launt5"
click at [918, 44] on div "launt5_" at bounding box center [938, 45] width 165 height 18
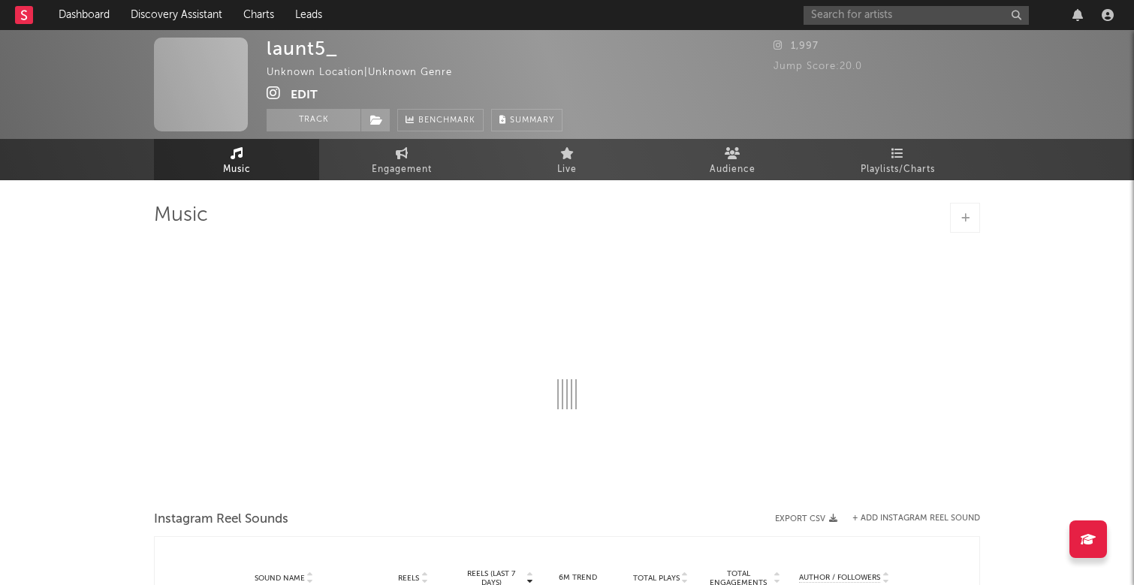
select select "1w"
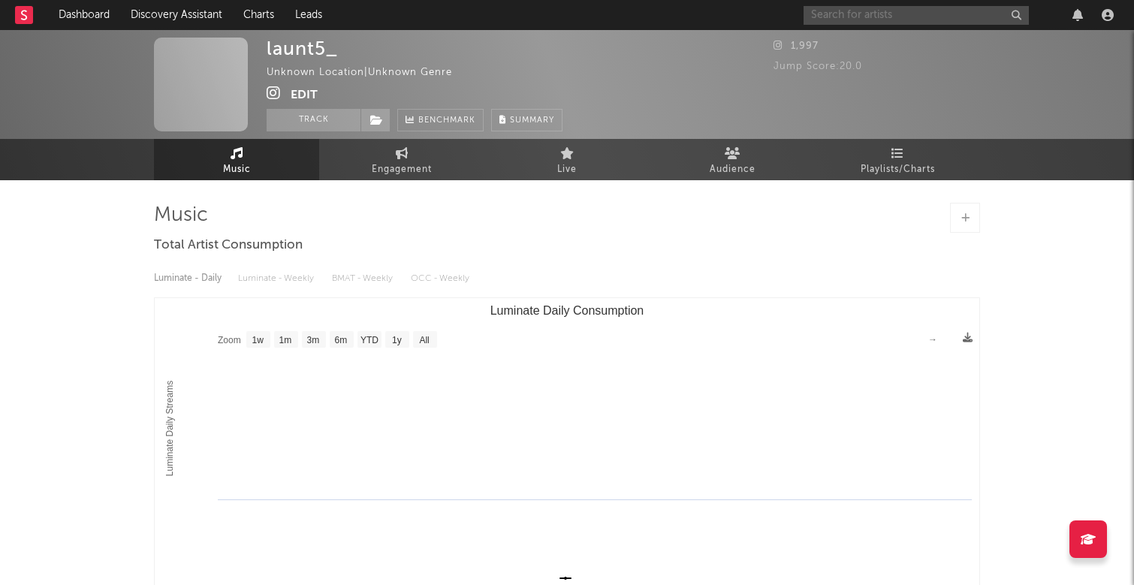
click at [918, 12] on input "text" at bounding box center [915, 15] width 225 height 19
click at [851, 14] on input "text" at bounding box center [915, 15] width 225 height 19
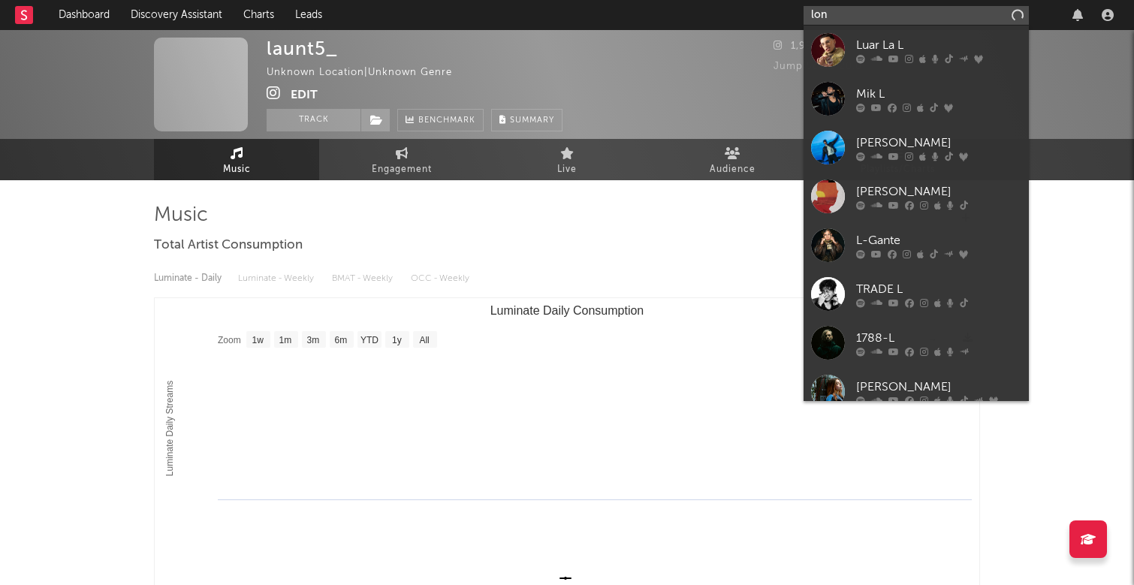
type input "long"
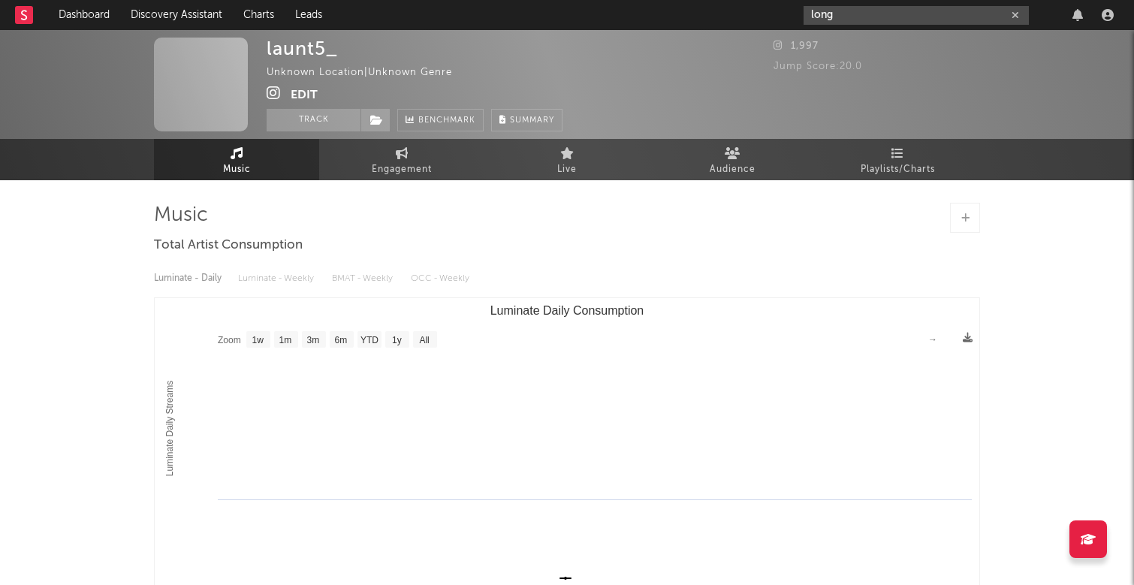
click at [1017, 13] on icon "button" at bounding box center [1015, 16] width 8 height 10
click at [896, 20] on input "text" at bounding box center [915, 15] width 225 height 19
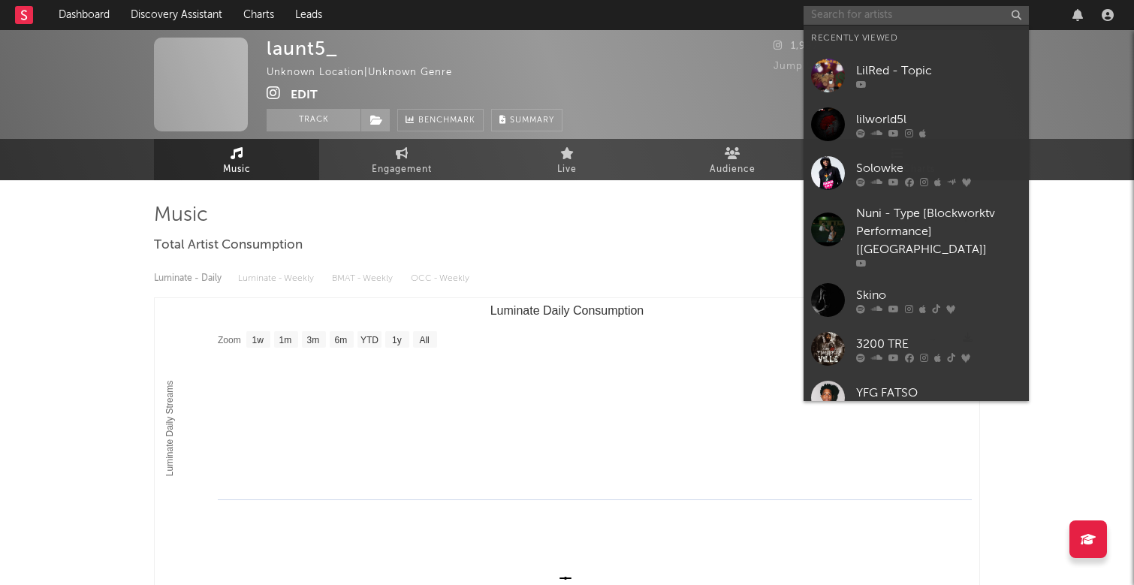
paste input "[URL][DOMAIN_NAME]"
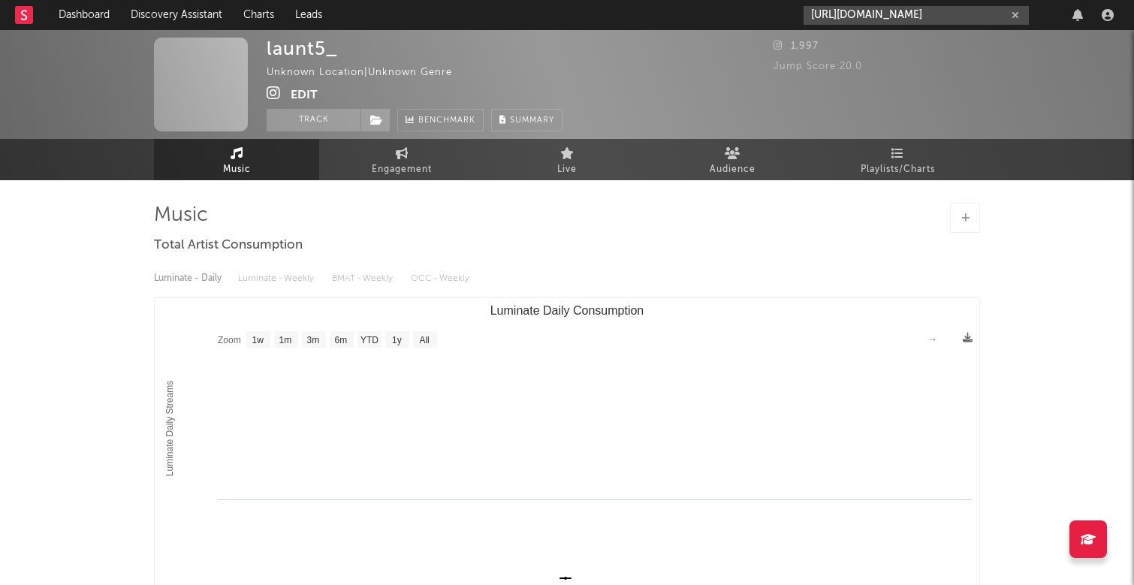
type input "[URL][DOMAIN_NAME]"
click at [1015, 16] on icon "button" at bounding box center [1015, 16] width 8 height 10
click at [947, 12] on input "text" at bounding box center [915, 15] width 225 height 19
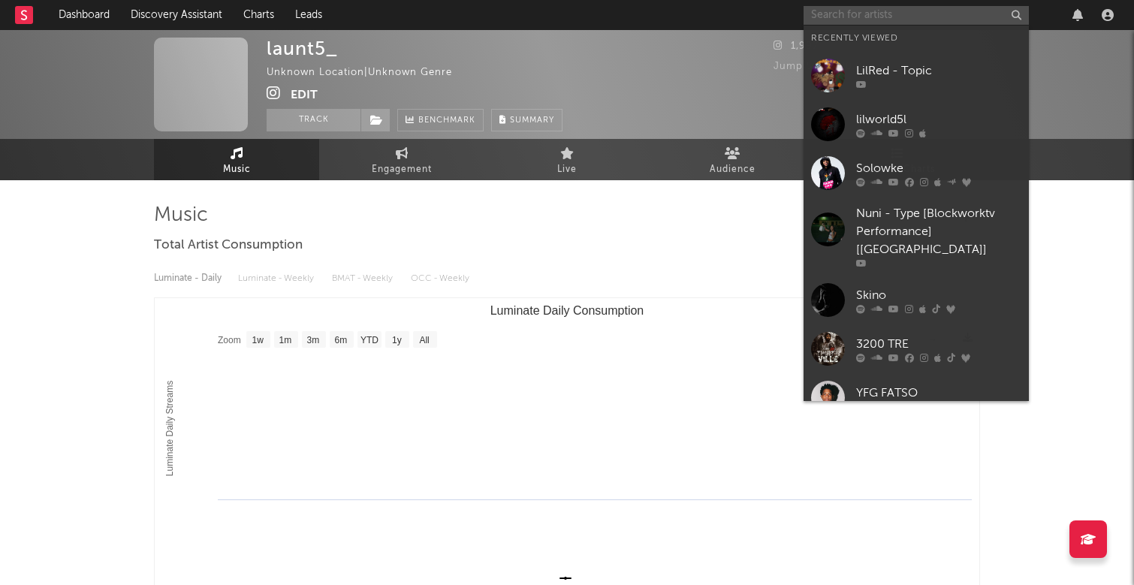
paste input "[URL][DOMAIN_NAME]"
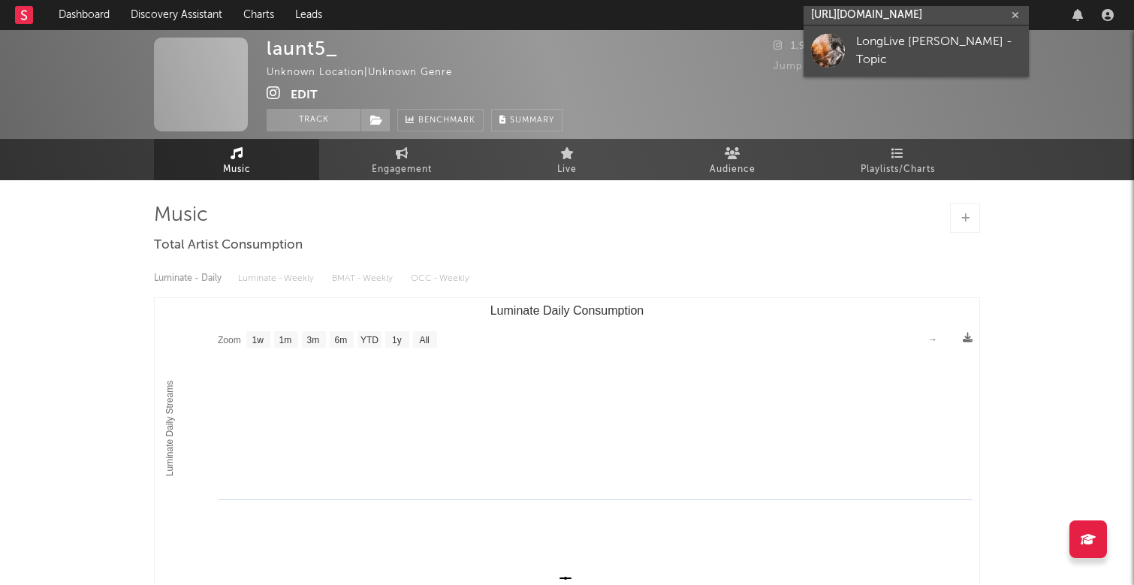
type input "[URL][DOMAIN_NAME]"
click at [955, 47] on div "LongLive [PERSON_NAME] - Topic" at bounding box center [938, 51] width 165 height 36
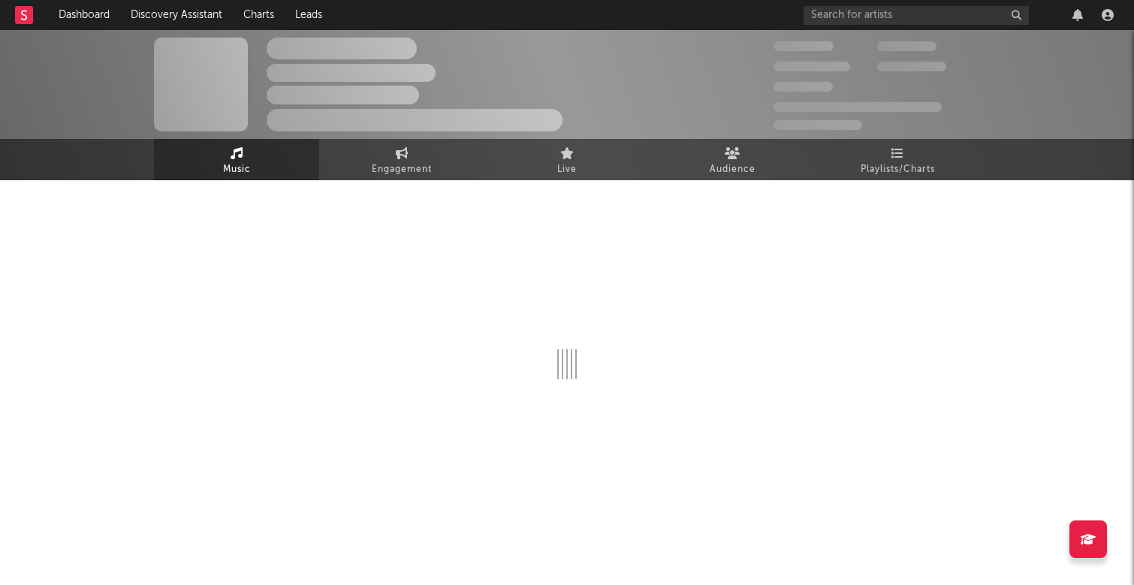
select select "1w"
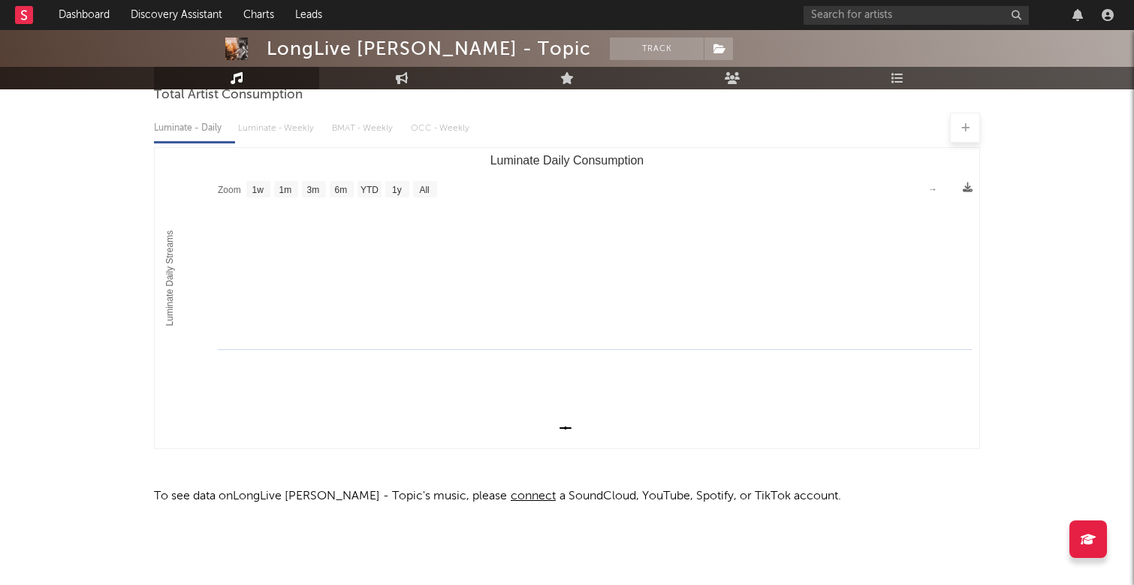
scroll to position [150, 0]
click at [284, 124] on div at bounding box center [567, 128] width 826 height 30
click at [302, 131] on div at bounding box center [567, 128] width 826 height 30
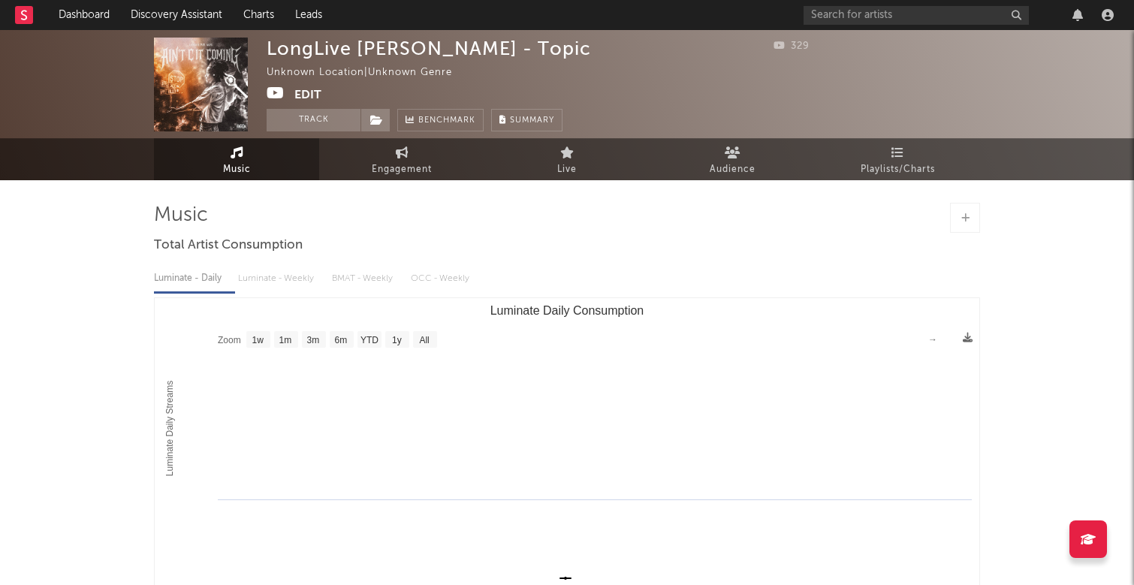
scroll to position [0, 0]
click at [326, 122] on button "Track" at bounding box center [314, 120] width 94 height 23
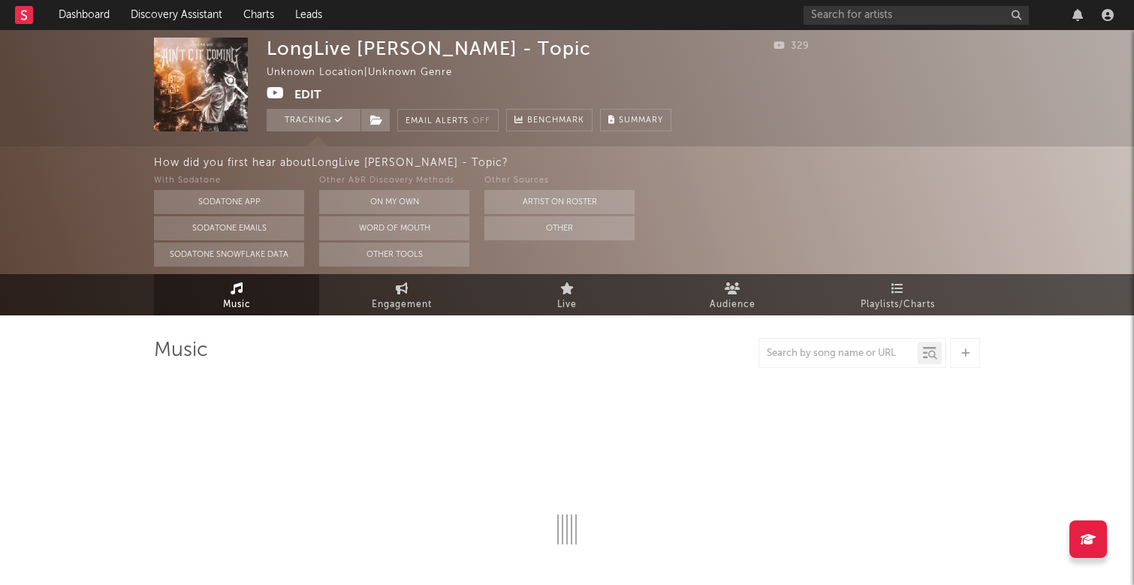
select select "1w"
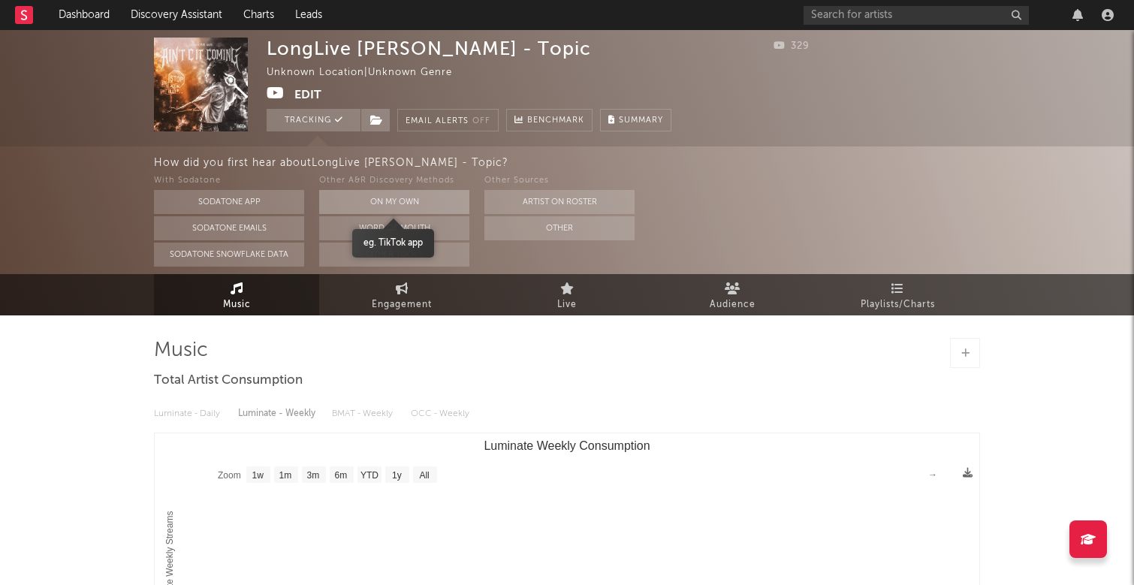
click at [408, 204] on button "On My Own" at bounding box center [394, 202] width 150 height 24
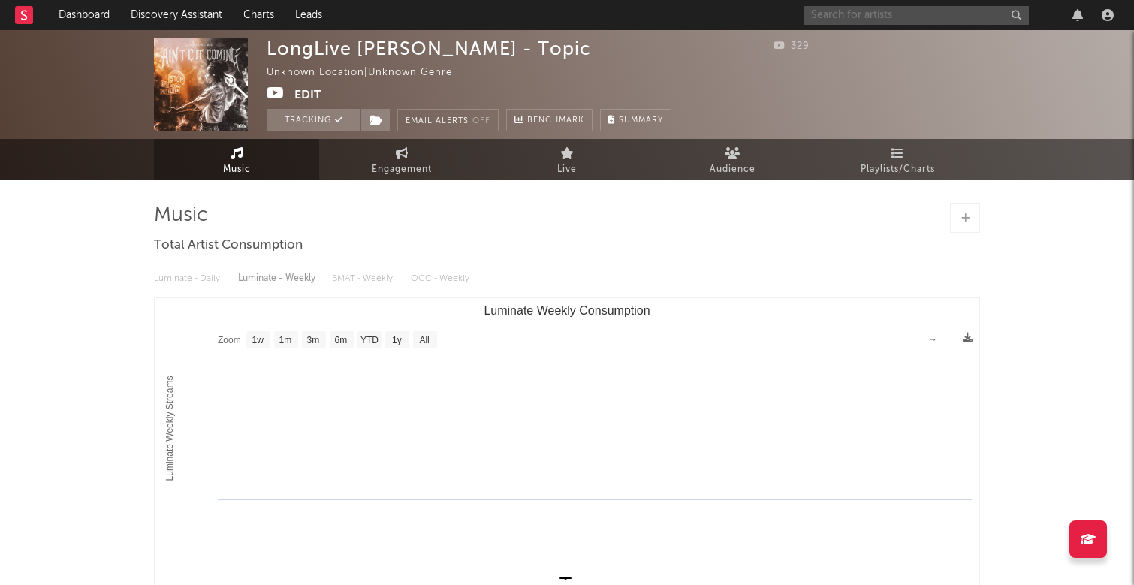
click at [902, 16] on input "text" at bounding box center [915, 15] width 225 height 19
type input "rr lil bra"
click at [850, 19] on input "rr lil bra" at bounding box center [915, 15] width 225 height 19
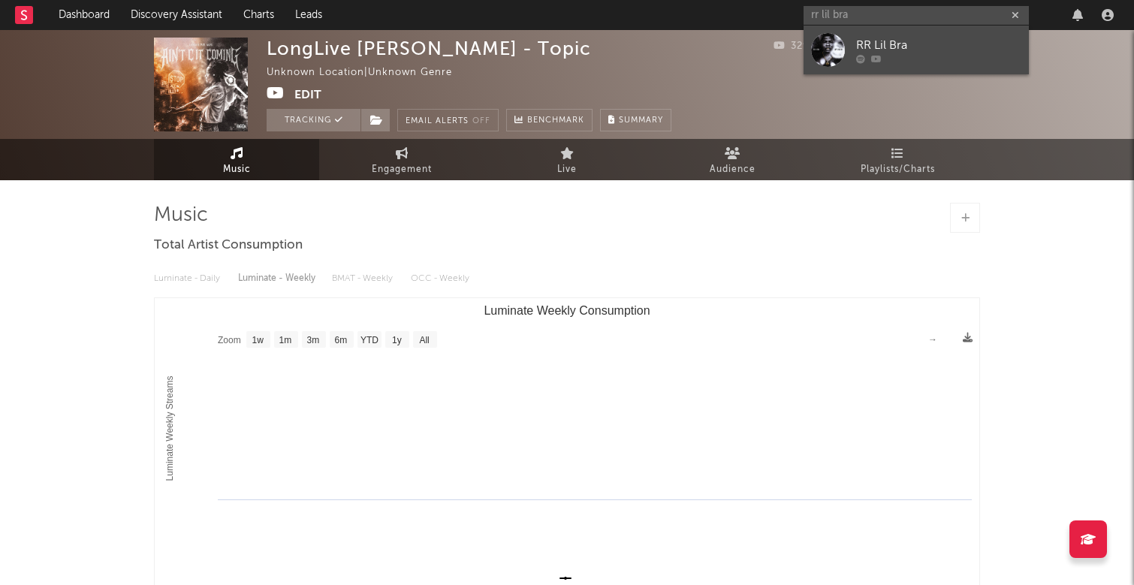
click at [890, 42] on div "RR Lil Bra" at bounding box center [938, 45] width 165 height 18
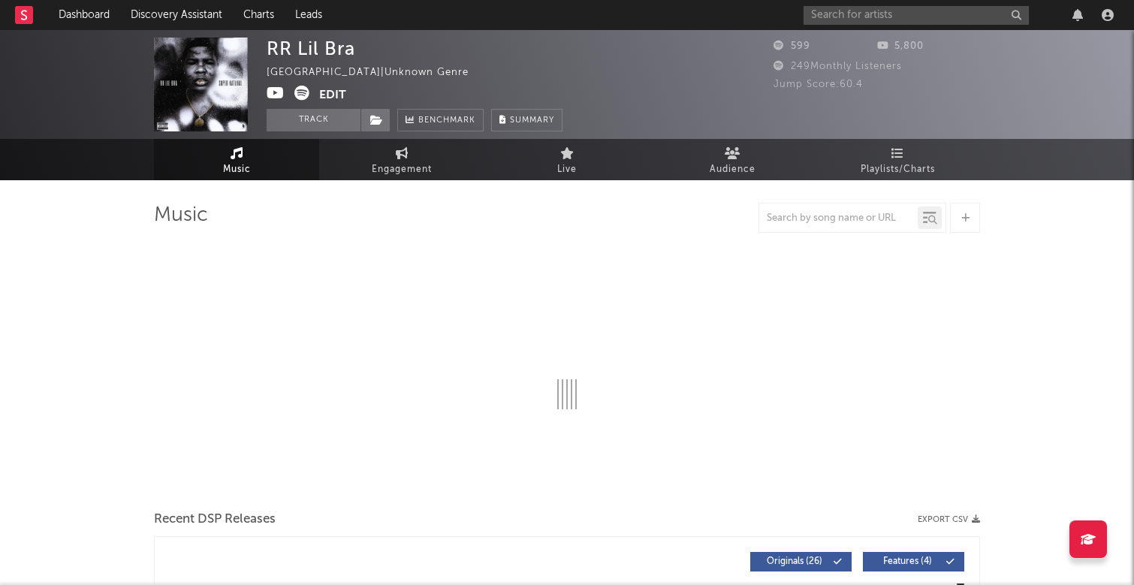
select select "6m"
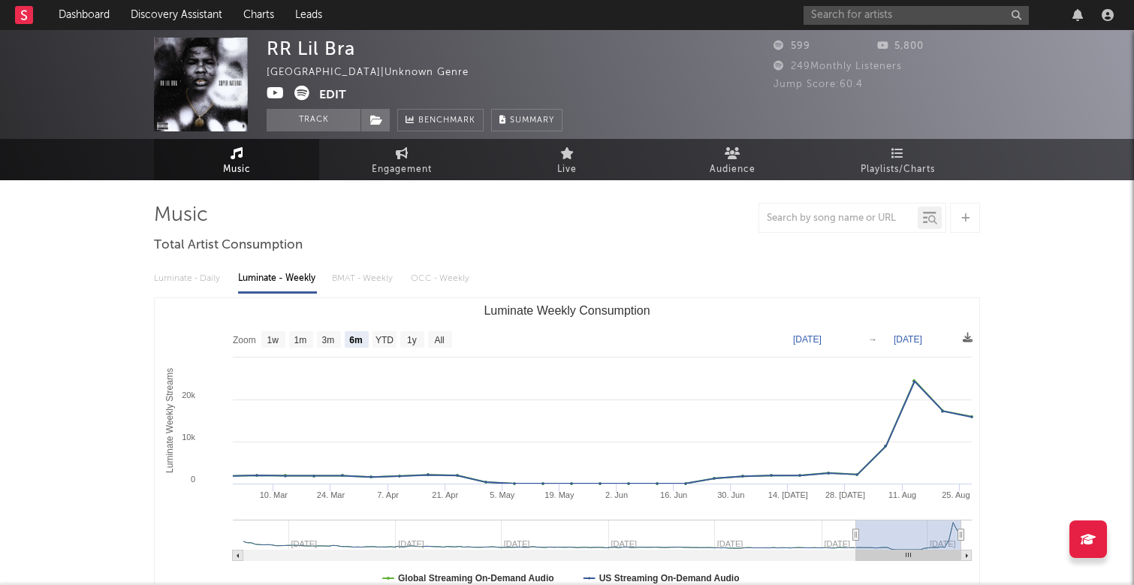
click at [196, 282] on div "Luminate - Daily Luminate - Weekly BMAT - Weekly OCC - Weekly" at bounding box center [567, 279] width 826 height 26
click at [211, 282] on div "Luminate - Daily Luminate - Weekly BMAT - Weekly OCC - Weekly" at bounding box center [567, 279] width 826 height 26
click at [343, 281] on div "Luminate - Daily Luminate - Weekly BMAT - Weekly OCC - Weekly" at bounding box center [567, 279] width 826 height 26
